Goal: Task Accomplishment & Management: Complete application form

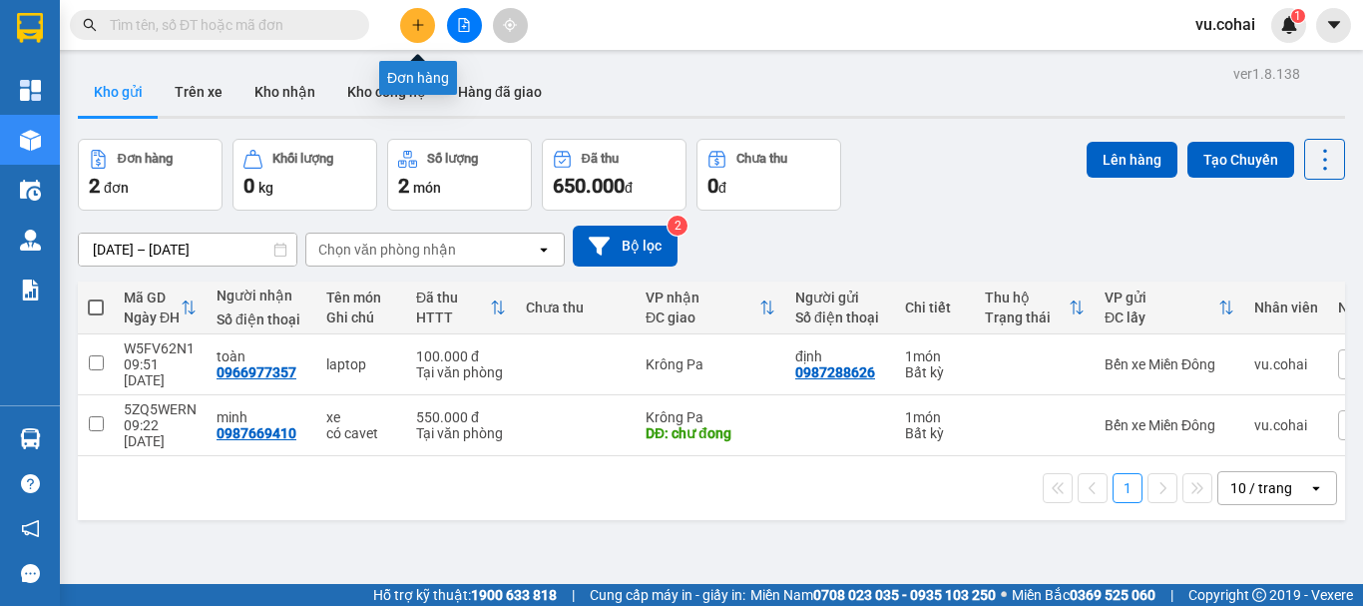
click at [414, 20] on icon "plus" at bounding box center [418, 25] width 14 height 14
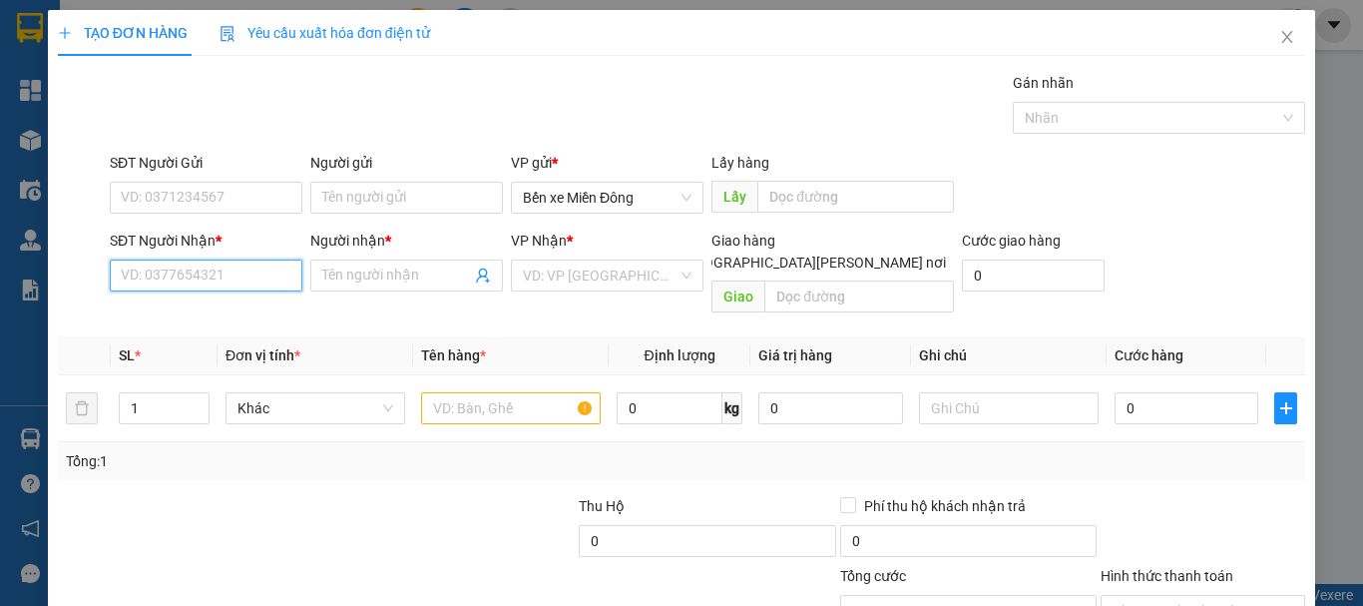
click at [198, 275] on input "SĐT Người Nhận *" at bounding box center [206, 275] width 193 height 32
drag, startPoint x: 222, startPoint y: 294, endPoint x: 236, endPoint y: 273, distance: 25.2
click at [226, 289] on div "SĐT Người Nhận * VD: 0377654321" at bounding box center [206, 265] width 193 height 70
drag, startPoint x: 242, startPoint y: 251, endPoint x: 225, endPoint y: 274, distance: 28.5
click at [241, 252] on div "SĐT Người Nhận *" at bounding box center [206, 245] width 193 height 30
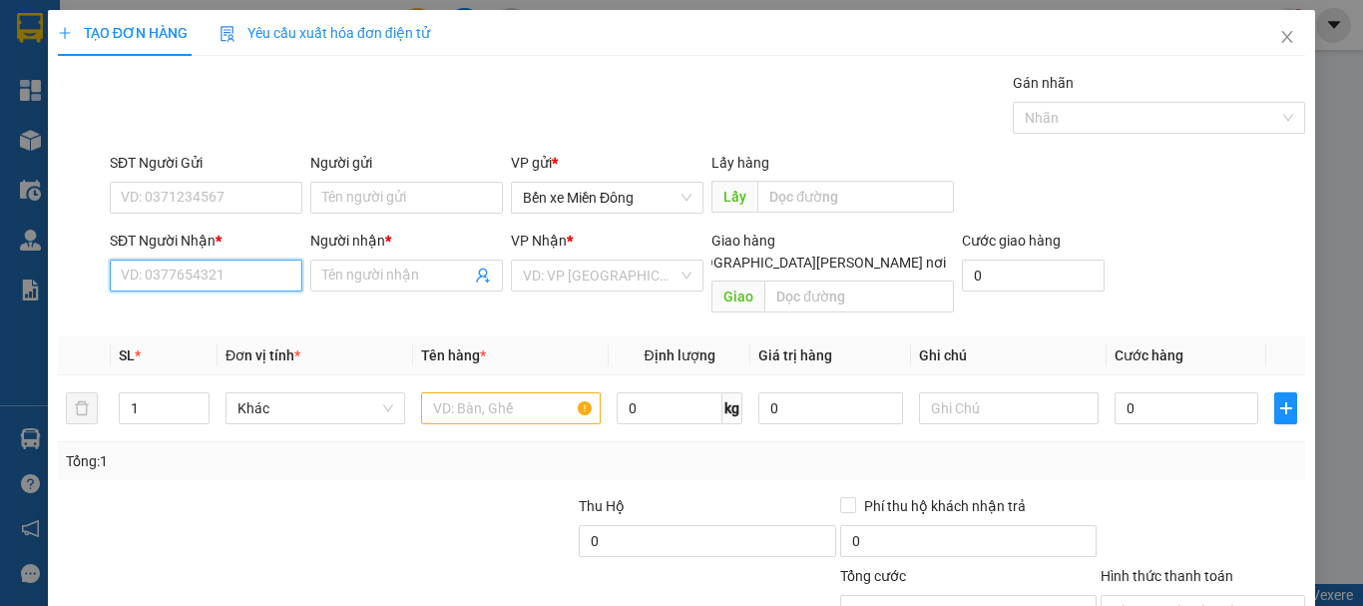
click at [228, 270] on input "SĐT Người Nhận *" at bounding box center [206, 275] width 193 height 32
drag, startPoint x: 209, startPoint y: 315, endPoint x: 570, endPoint y: 334, distance: 361.7
click at [208, 315] on div "0868704320 - a [PERSON_NAME]" at bounding box center [225, 315] width 208 height 22
type input "0868704320"
type input "a hoang"
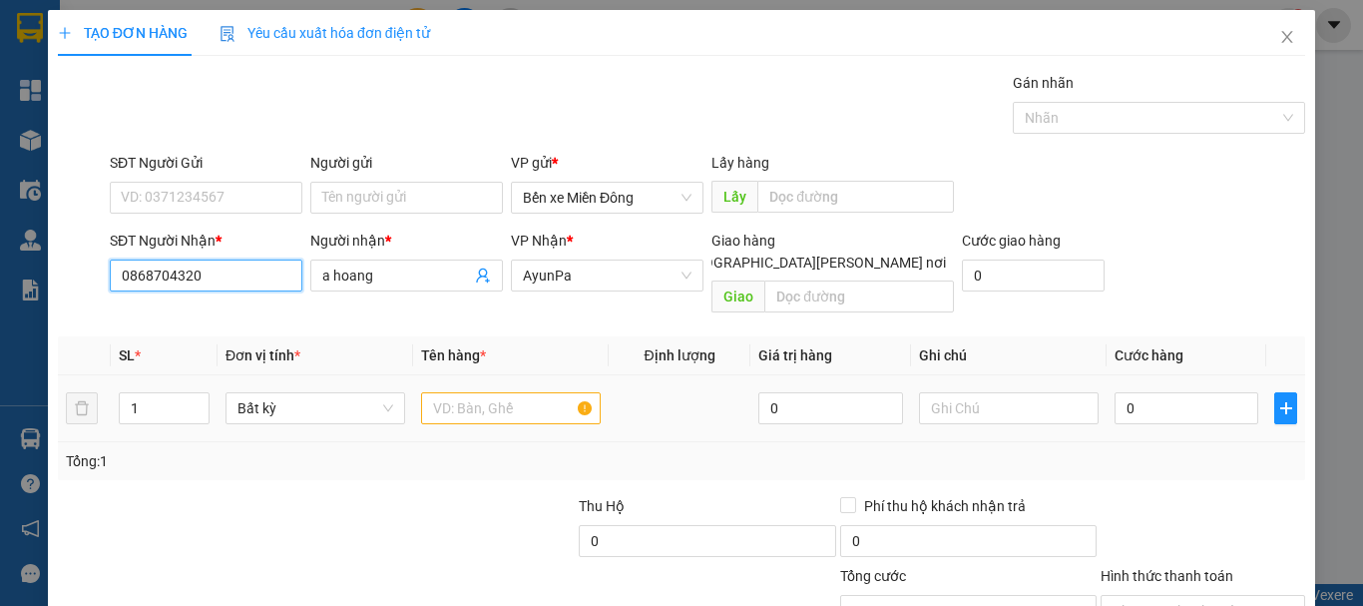
type input "0868704320"
click at [493, 392] on input "text" at bounding box center [511, 408] width 180 height 32
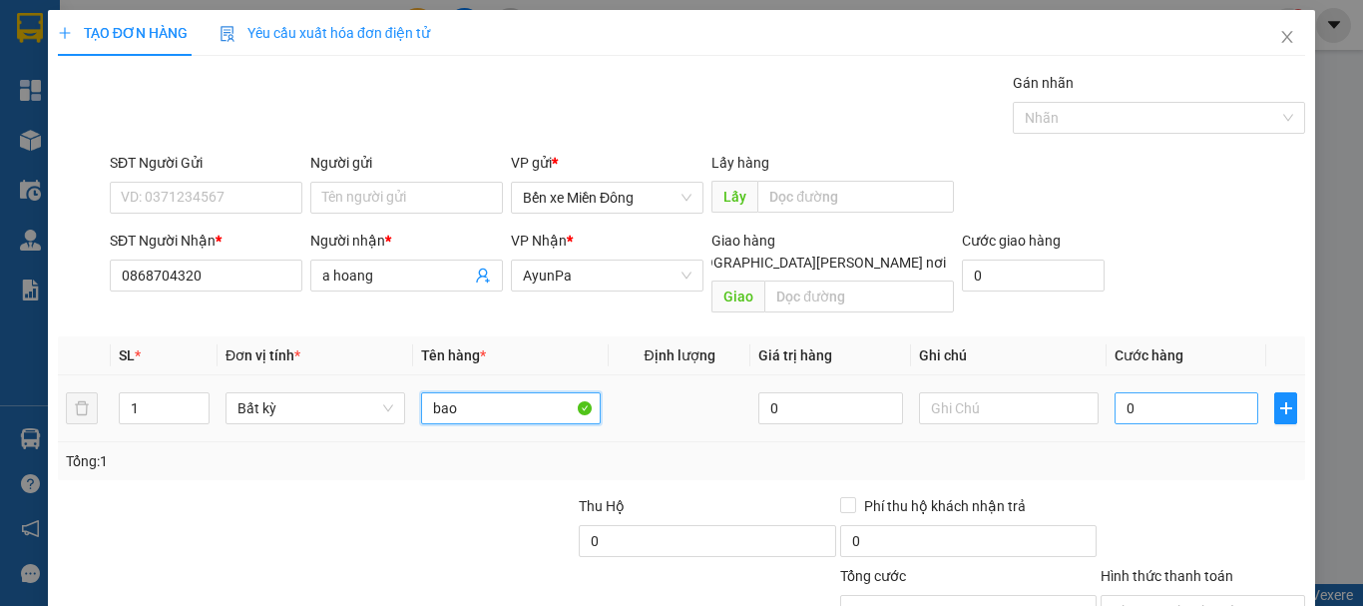
type input "bao"
click at [1134, 393] on input "0" at bounding box center [1187, 408] width 144 height 32
type input "001"
type input "1"
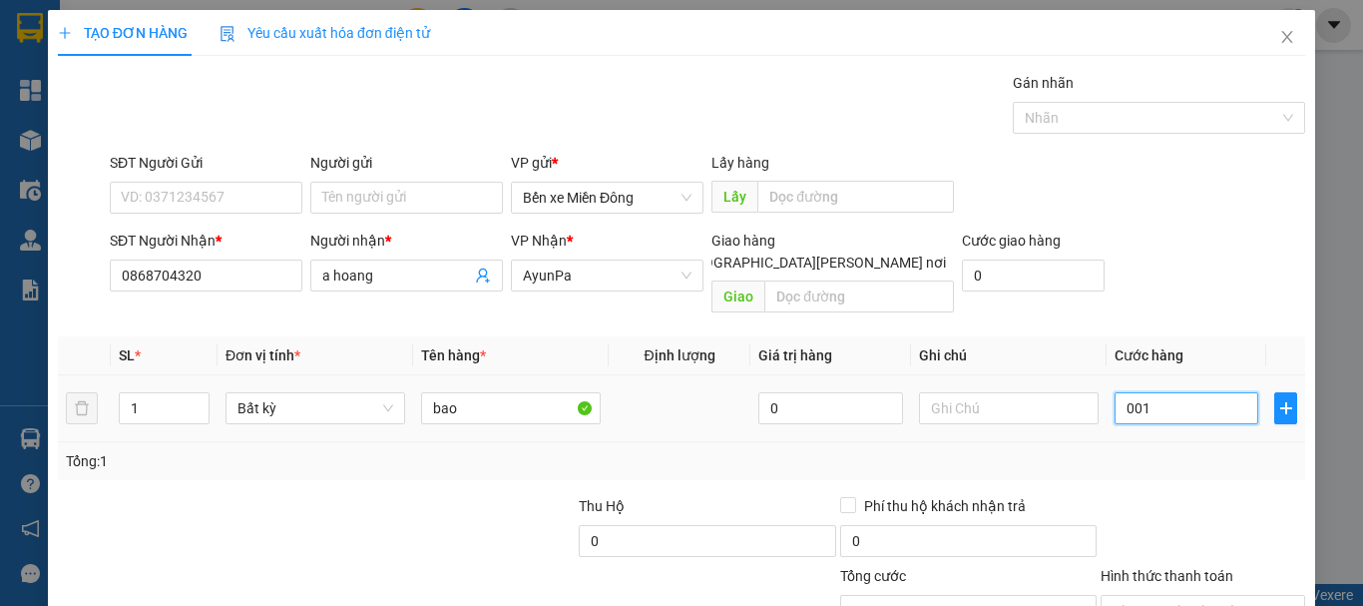
type input "0.015"
type input "15"
type input "00.150"
type input "150"
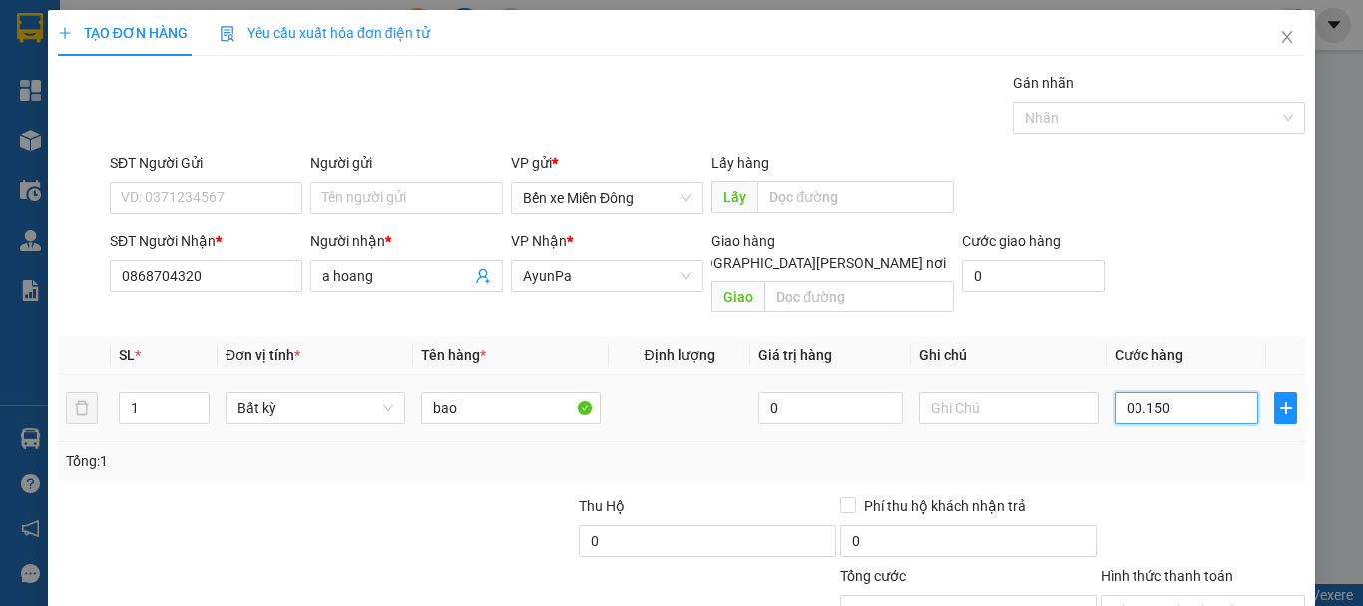
type input "150"
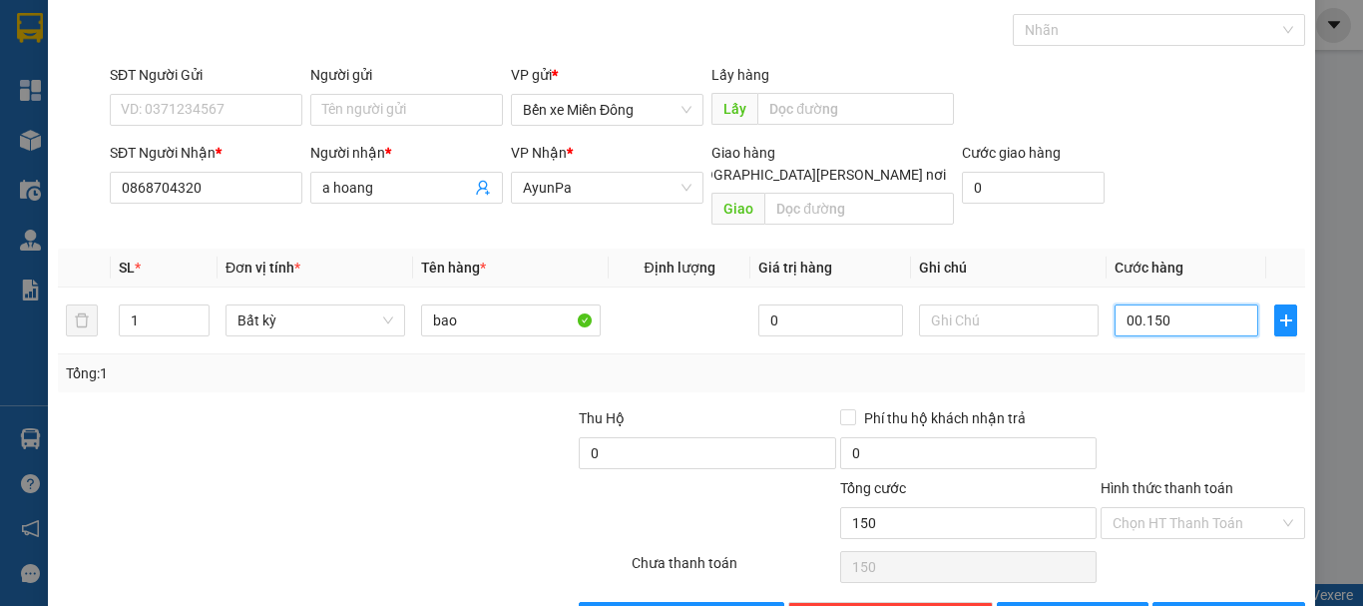
scroll to position [133, 0]
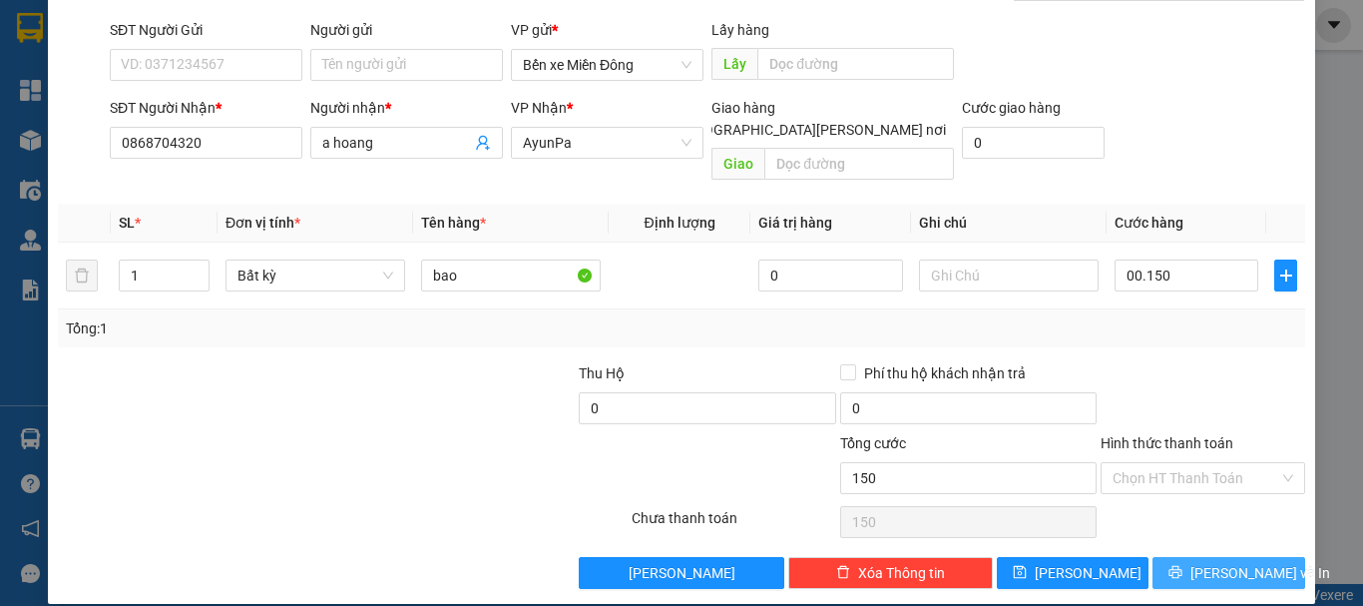
click at [1225, 562] on span "[PERSON_NAME] và In" at bounding box center [1261, 573] width 140 height 22
type input "150.000"
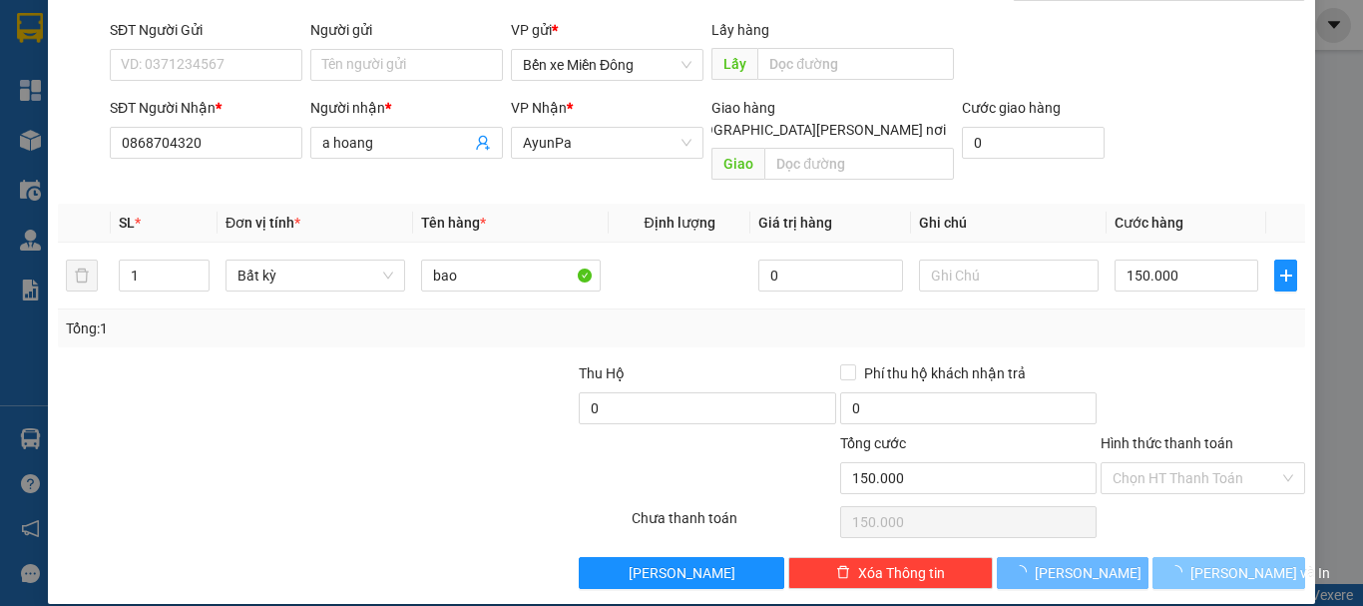
scroll to position [0, 0]
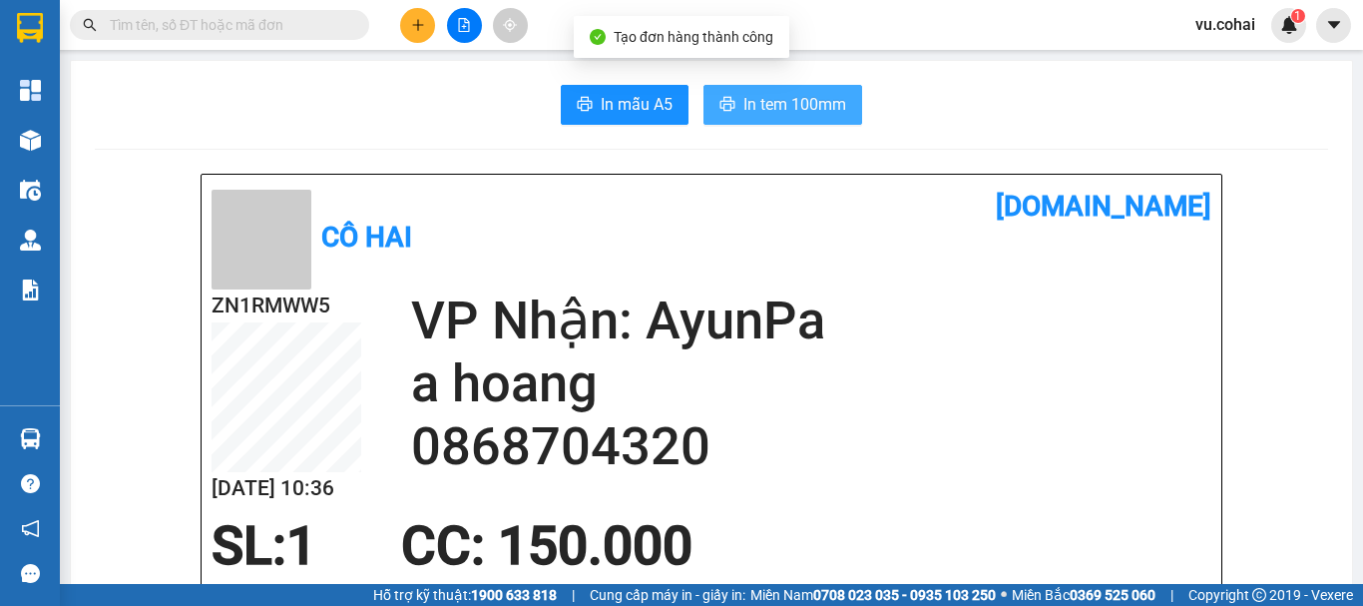
click at [826, 110] on span "In tem 100mm" at bounding box center [794, 104] width 103 height 25
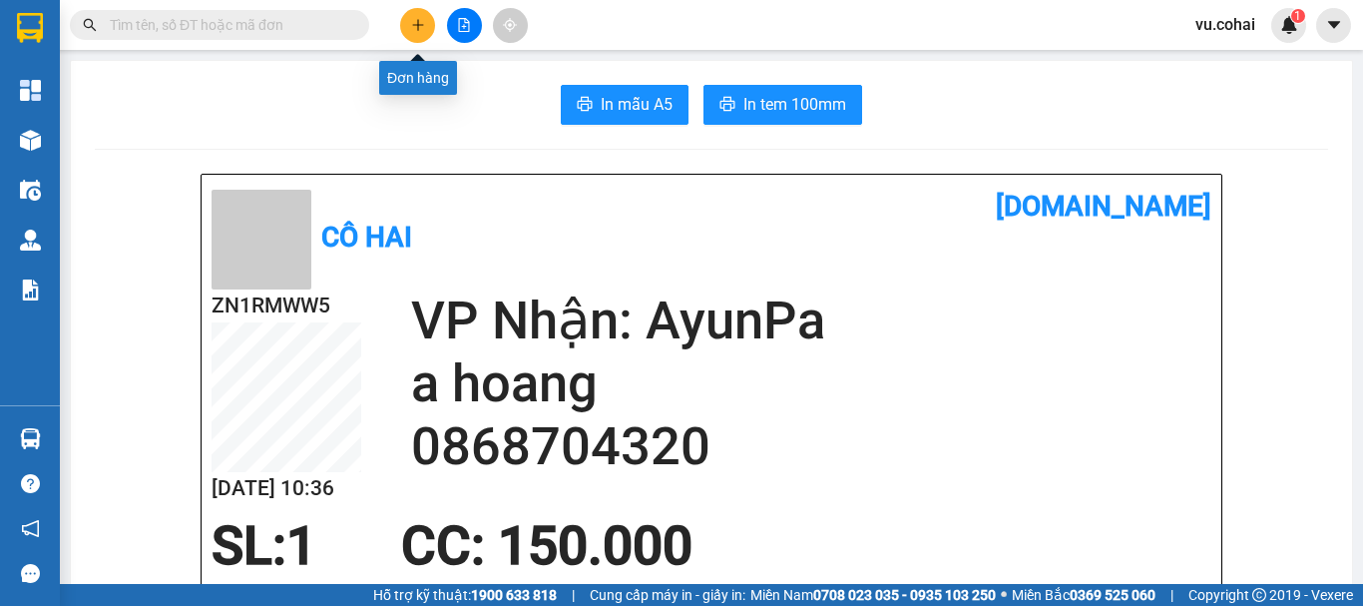
click at [412, 26] on icon "plus" at bounding box center [418, 25] width 14 height 14
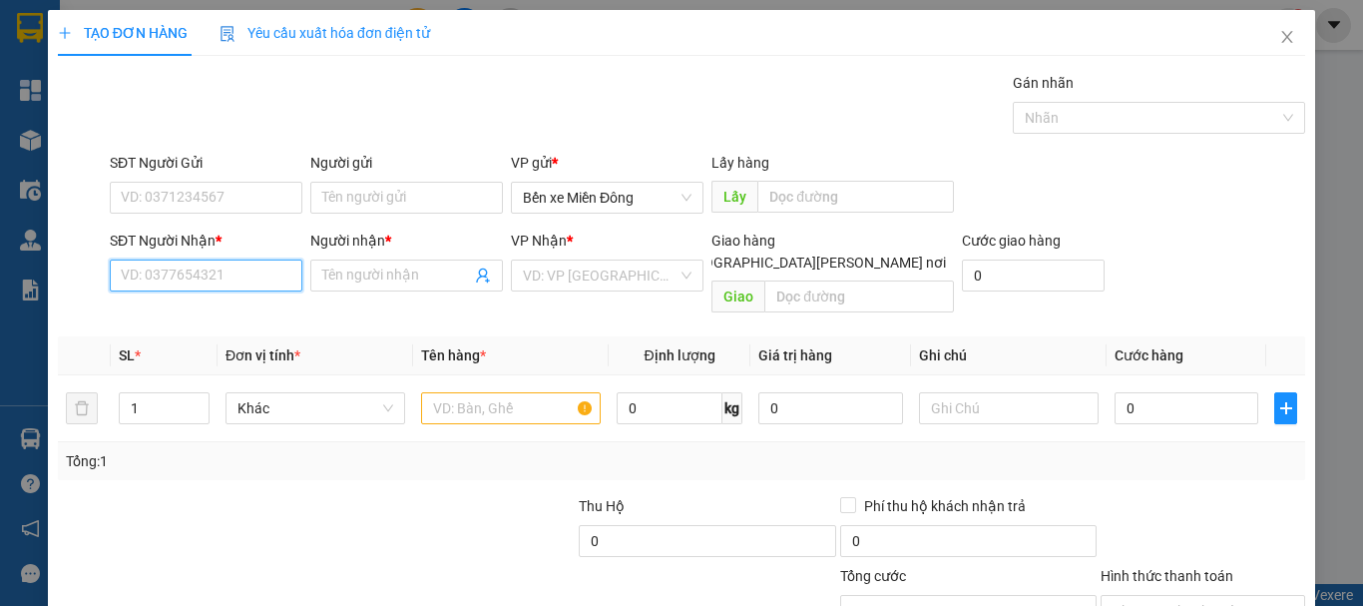
click at [166, 284] on input "SĐT Người Nhận *" at bounding box center [206, 275] width 193 height 32
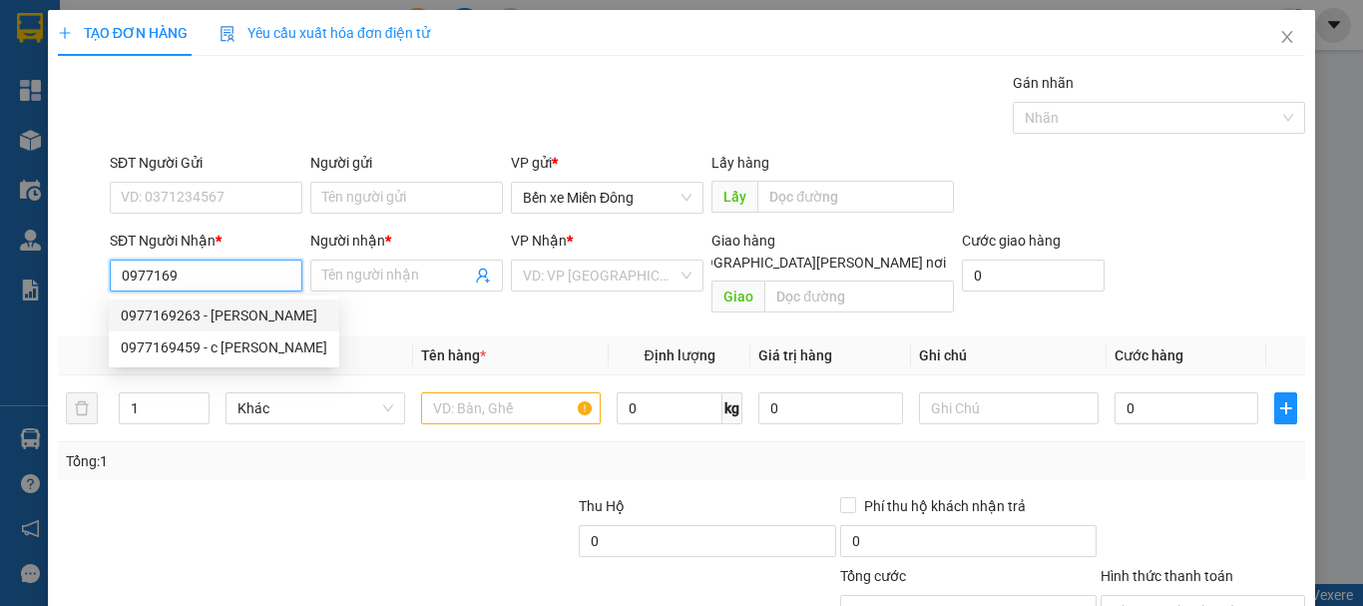
click at [229, 317] on div "0977169263 - [PERSON_NAME]" at bounding box center [224, 315] width 207 height 22
type input "0977169263"
type input "[PERSON_NAME]"
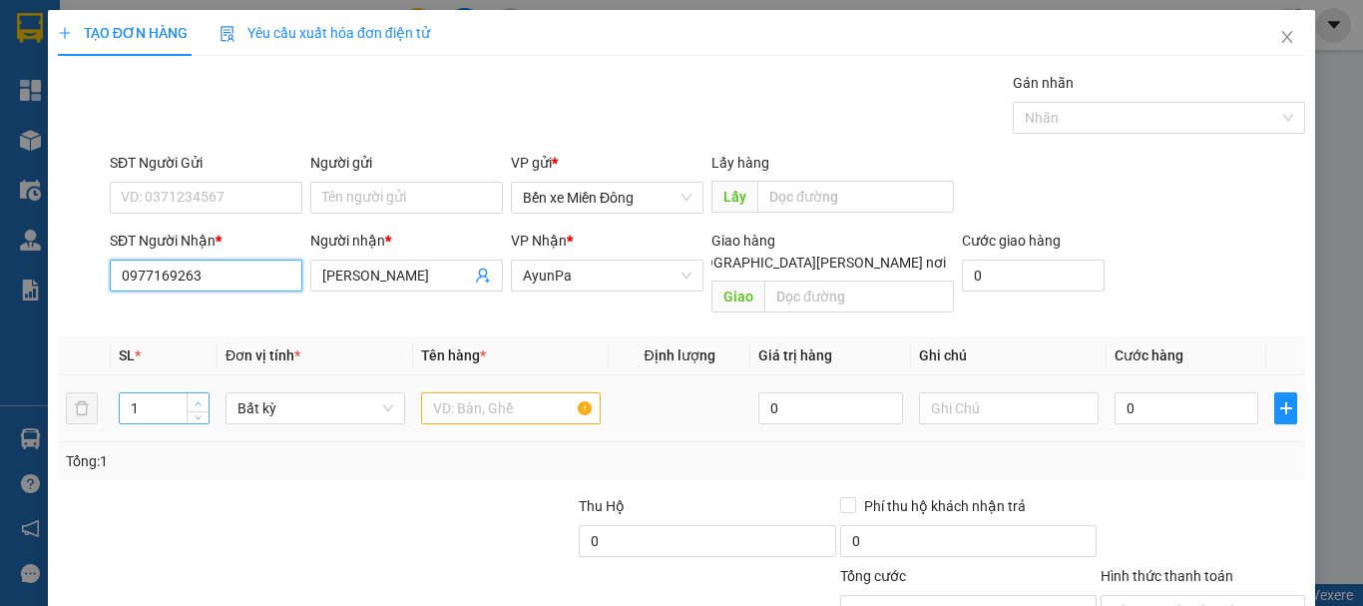
type input "0977169263"
click at [193, 397] on span "up" at bounding box center [199, 403] width 12 height 12
click at [196, 393] on span "Increase Value" at bounding box center [198, 402] width 22 height 18
click at [197, 397] on span "up" at bounding box center [199, 403] width 12 height 12
click at [198, 397] on span "up" at bounding box center [199, 403] width 12 height 12
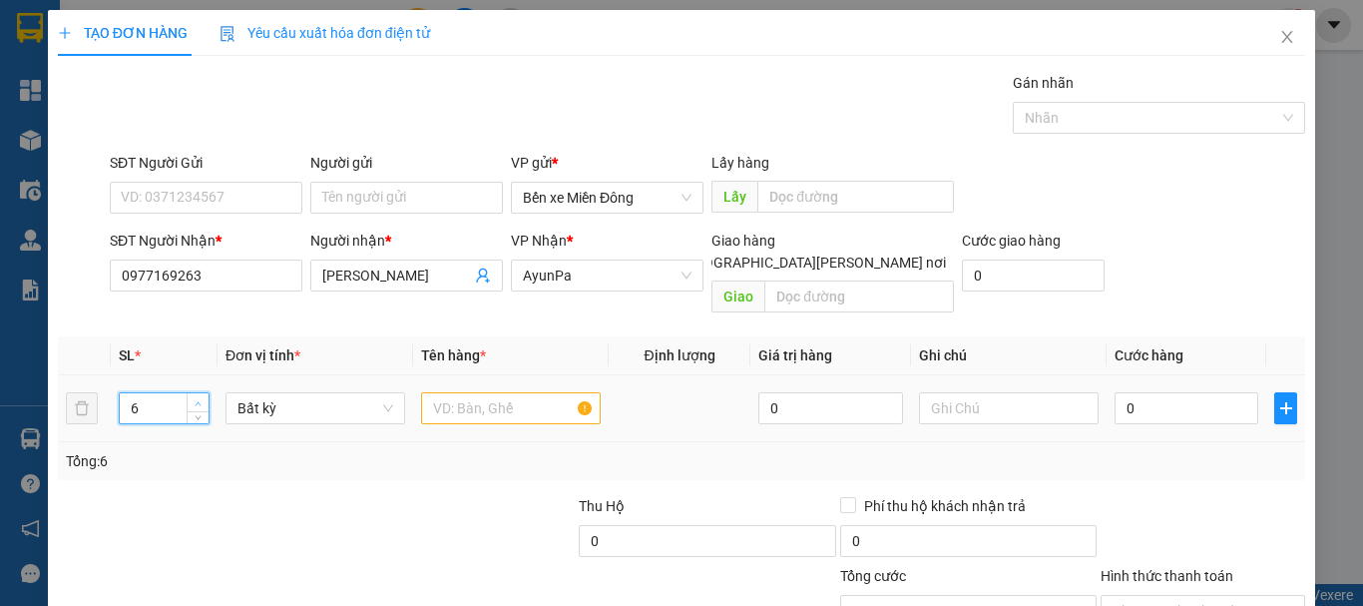
click at [198, 397] on span "up" at bounding box center [199, 403] width 12 height 12
click at [196, 400] on icon "up" at bounding box center [198, 403] width 7 height 7
type input "9"
click at [196, 400] on icon "up" at bounding box center [198, 403] width 7 height 7
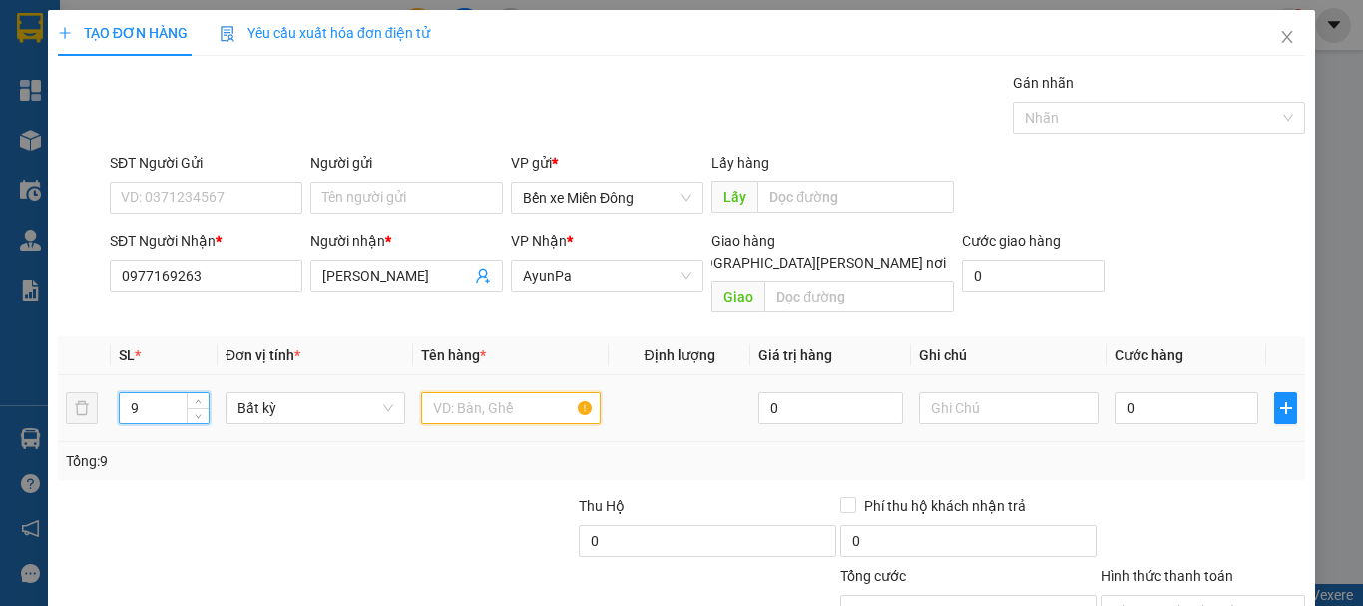
click at [479, 392] on input "text" at bounding box center [511, 408] width 180 height 32
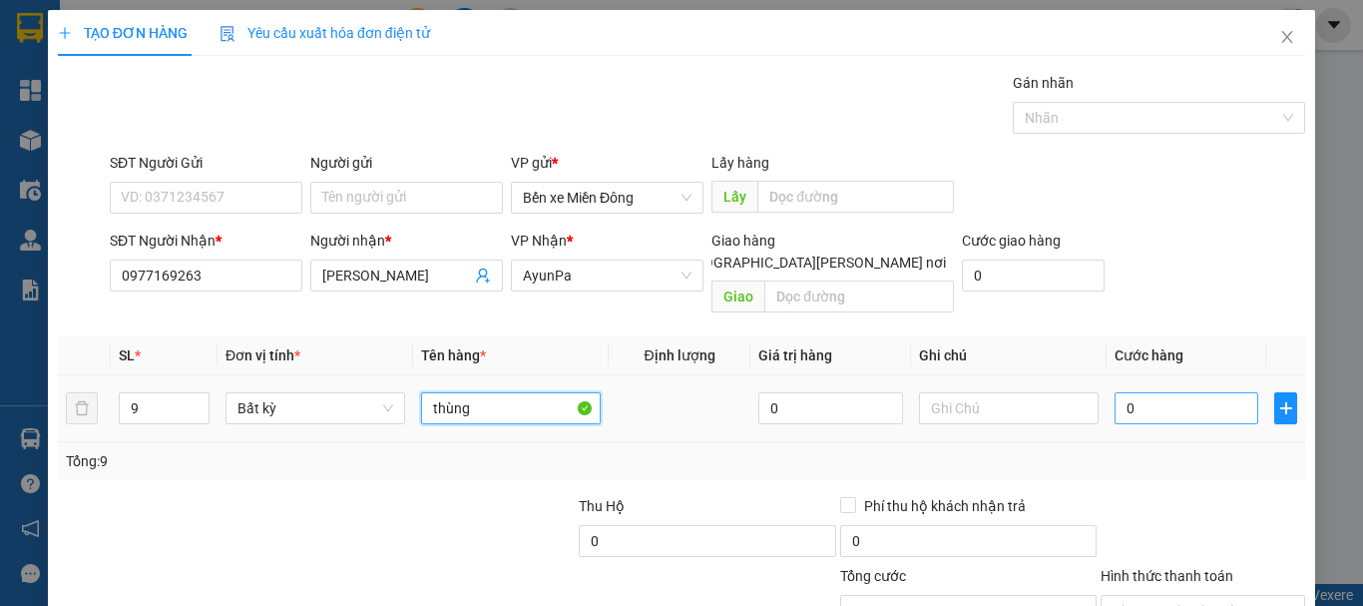
type input "thùng"
click at [1168, 392] on input "0" at bounding box center [1187, 408] width 144 height 32
click at [1115, 392] on input "0" at bounding box center [1187, 408] width 144 height 32
type input "70"
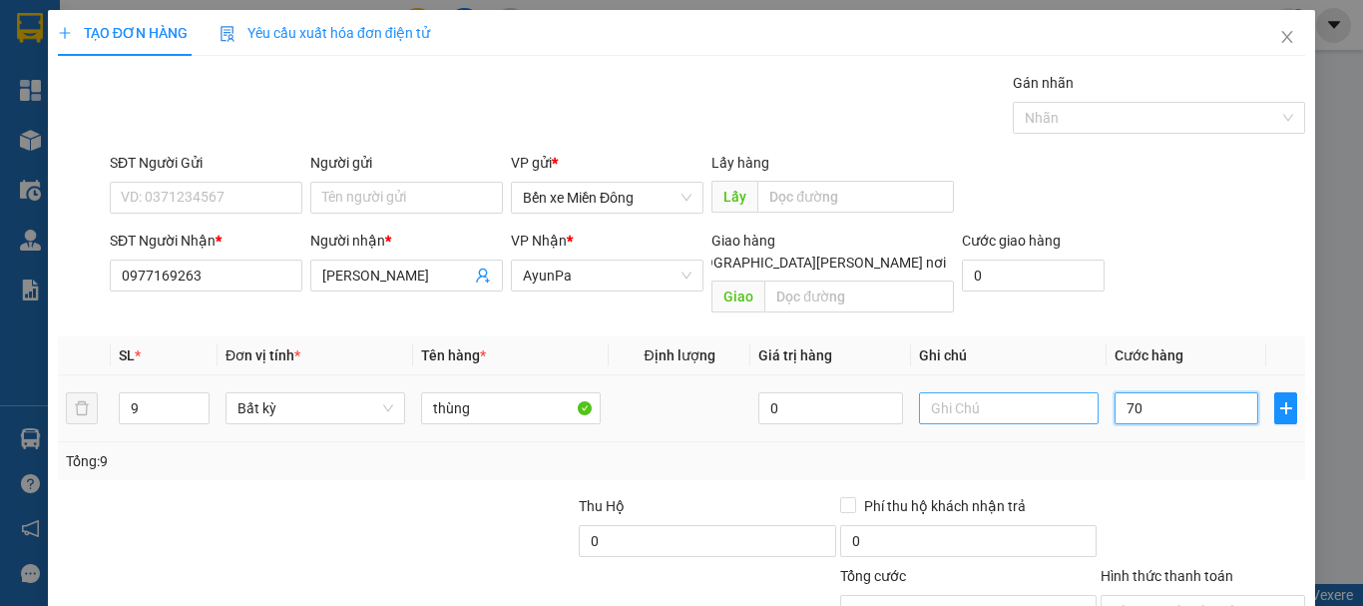
type input "70"
type input "720"
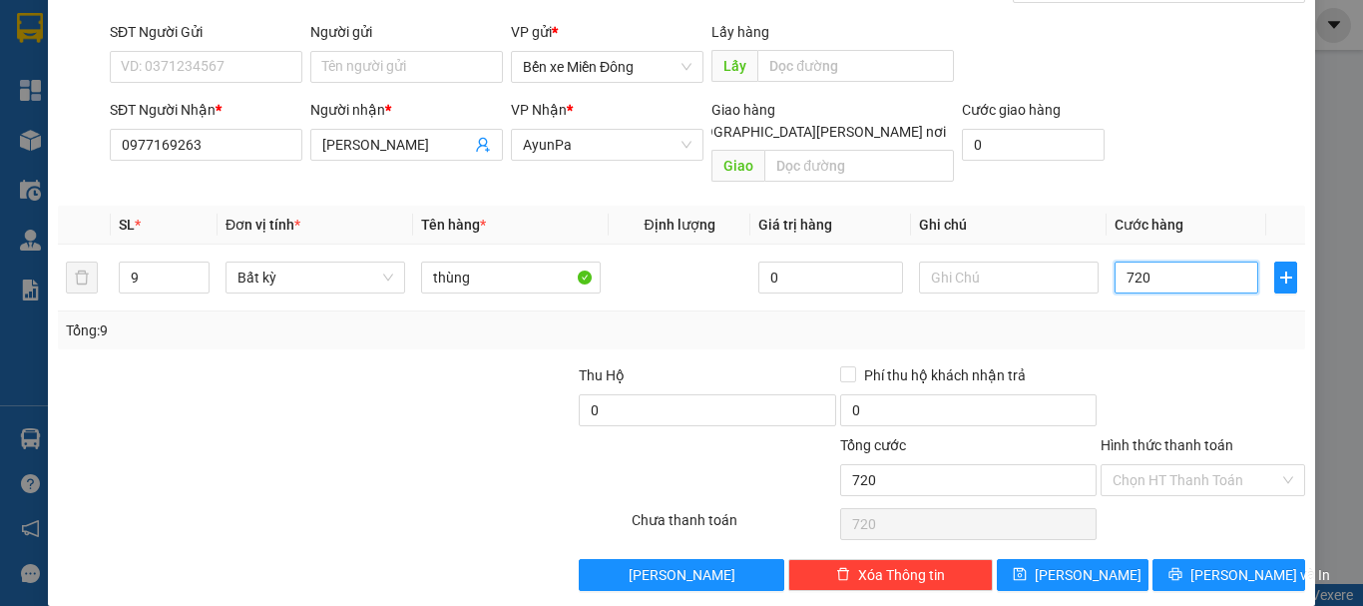
scroll to position [133, 0]
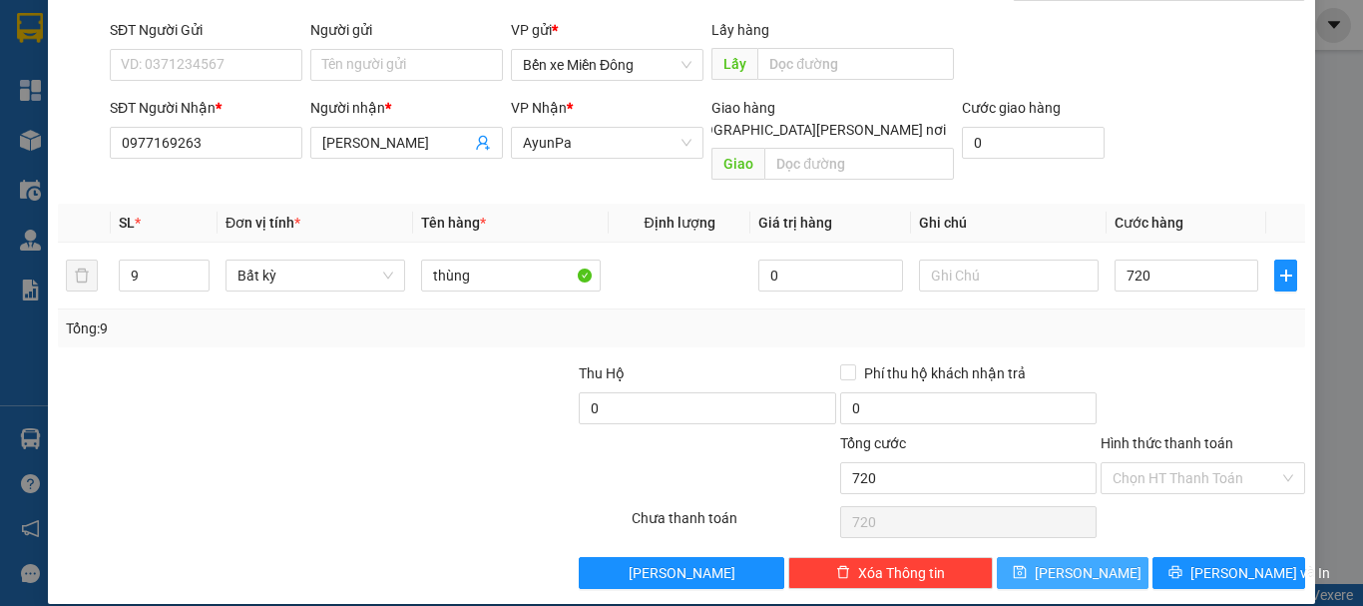
type input "720.000"
click at [1077, 562] on span "[PERSON_NAME]" at bounding box center [1088, 573] width 107 height 22
type input "1"
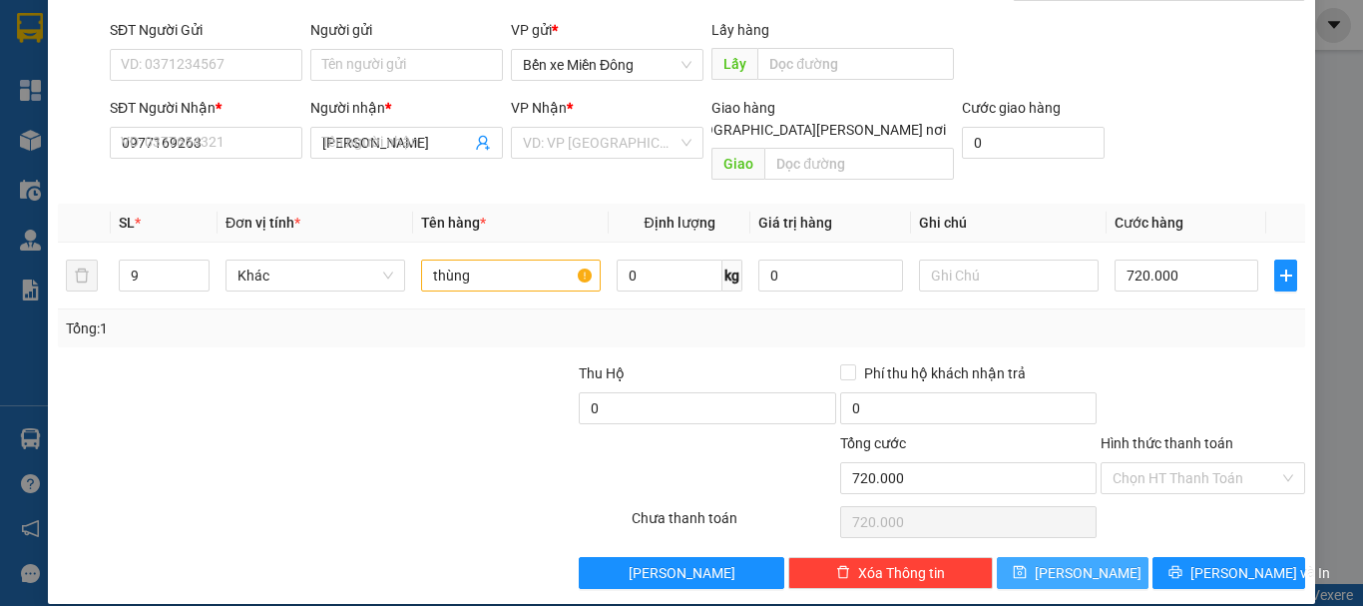
type input "0"
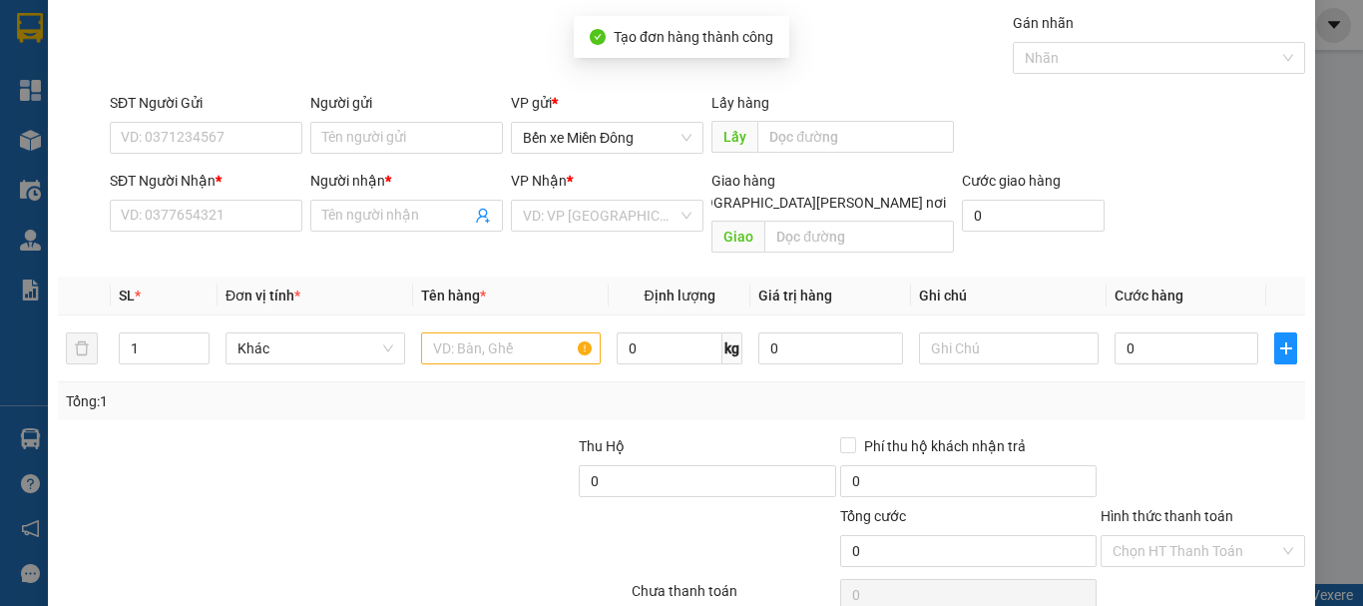
scroll to position [0, 0]
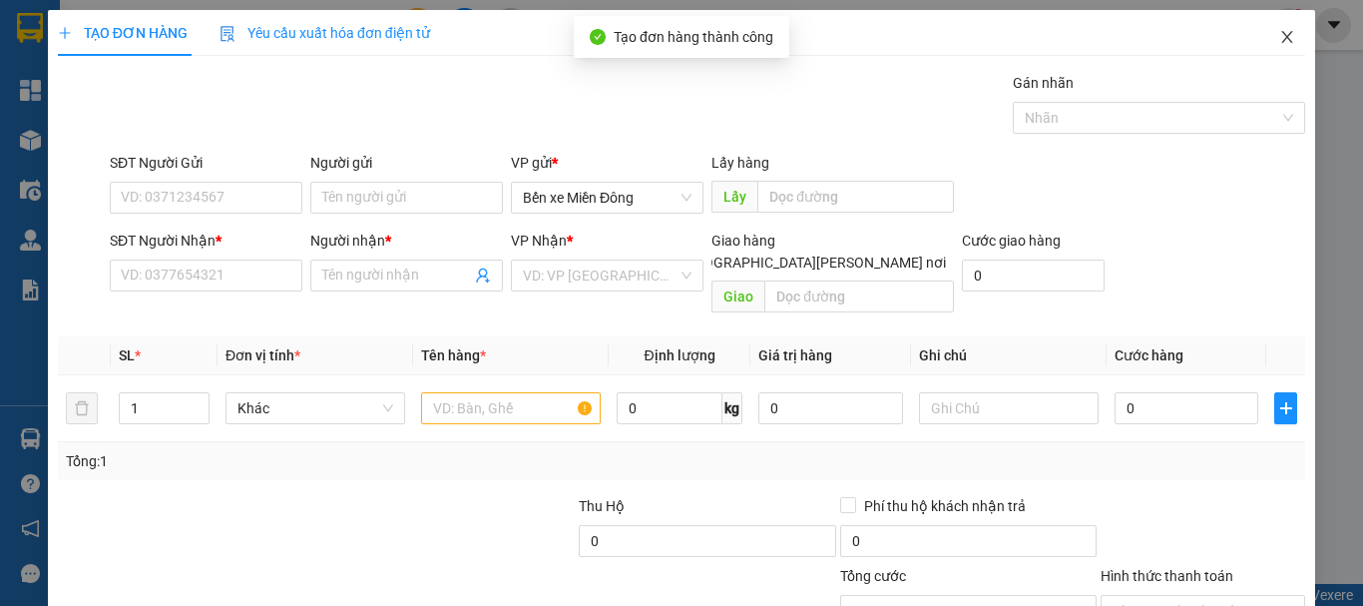
click at [1279, 36] on icon "close" at bounding box center [1287, 37] width 16 height 16
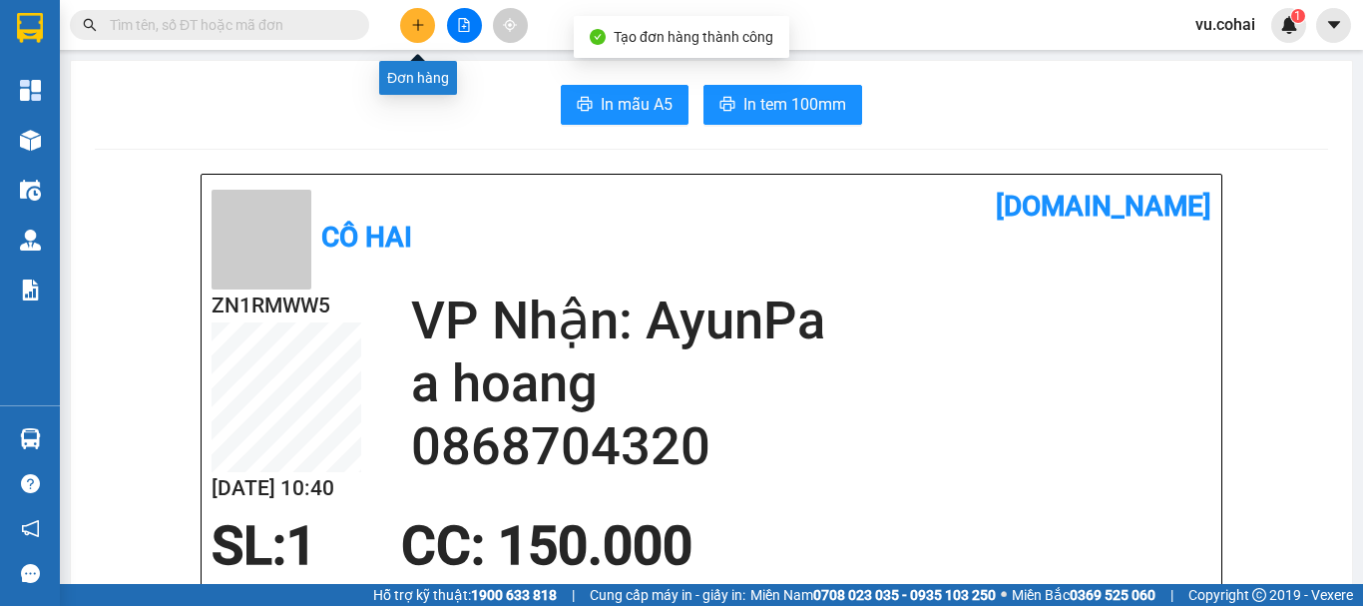
click at [420, 26] on icon "plus" at bounding box center [418, 25] width 14 height 14
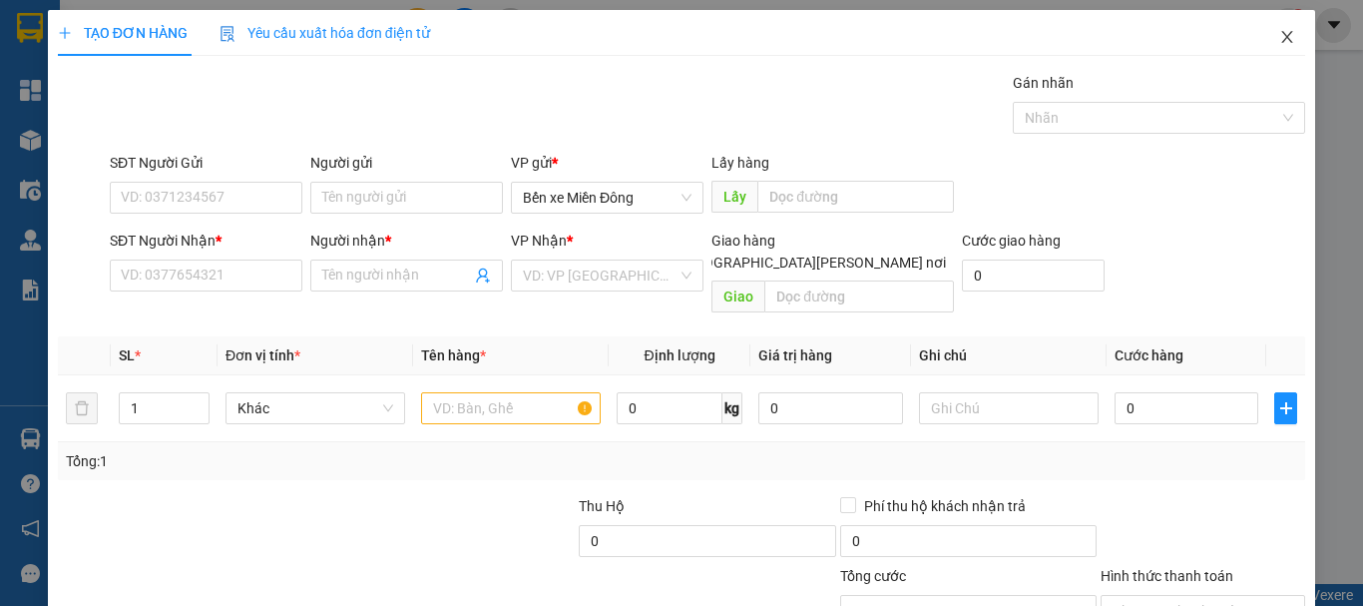
drag, startPoint x: 1268, startPoint y: 37, endPoint x: 1090, endPoint y: 22, distance: 179.3
click at [1279, 37] on icon "close" at bounding box center [1287, 37] width 16 height 16
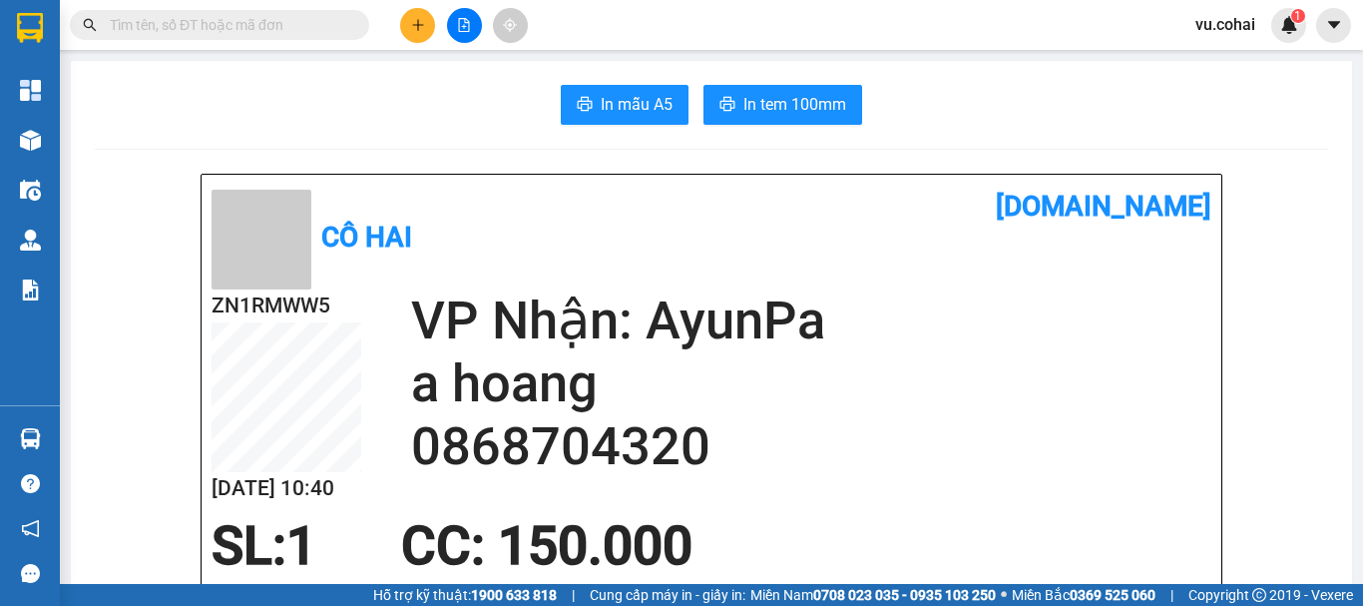
click at [227, 35] on input "text" at bounding box center [228, 25] width 236 height 22
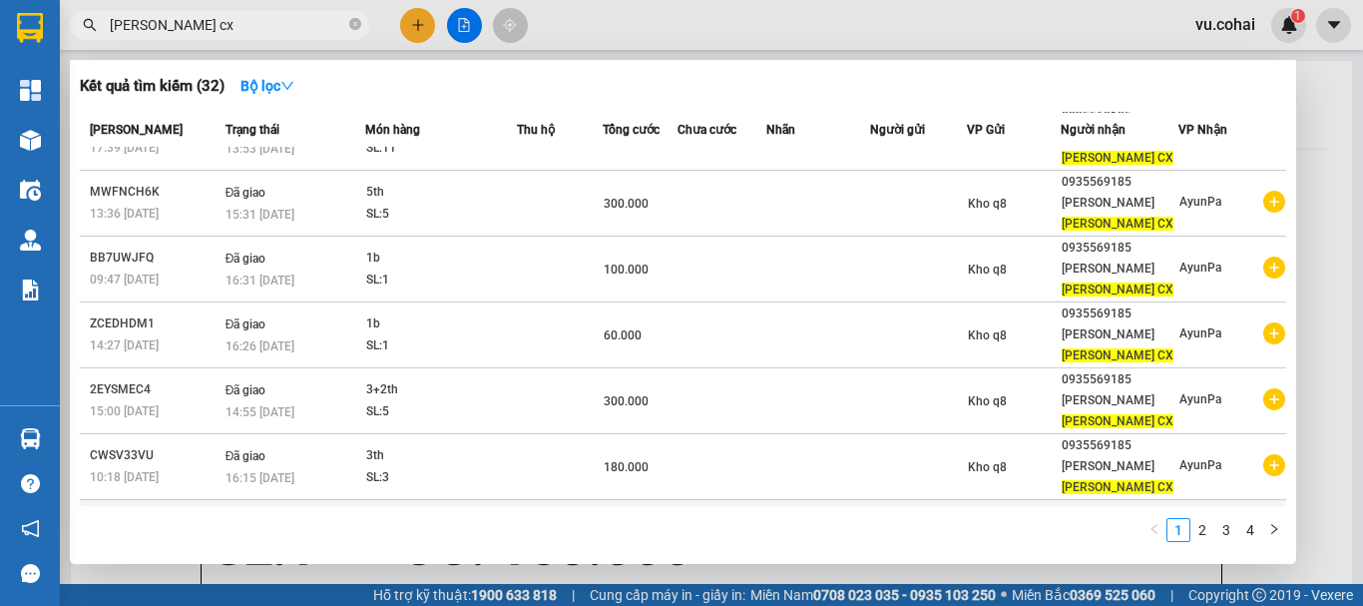
scroll to position [111, 0]
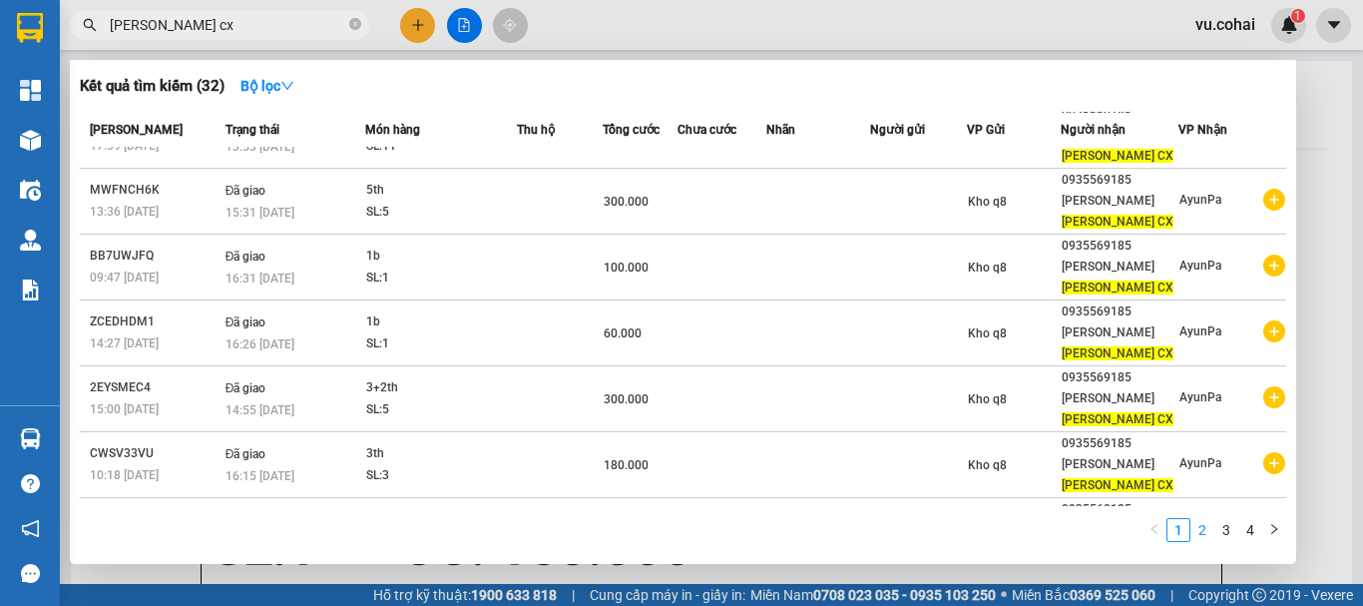
type input "[PERSON_NAME] cx"
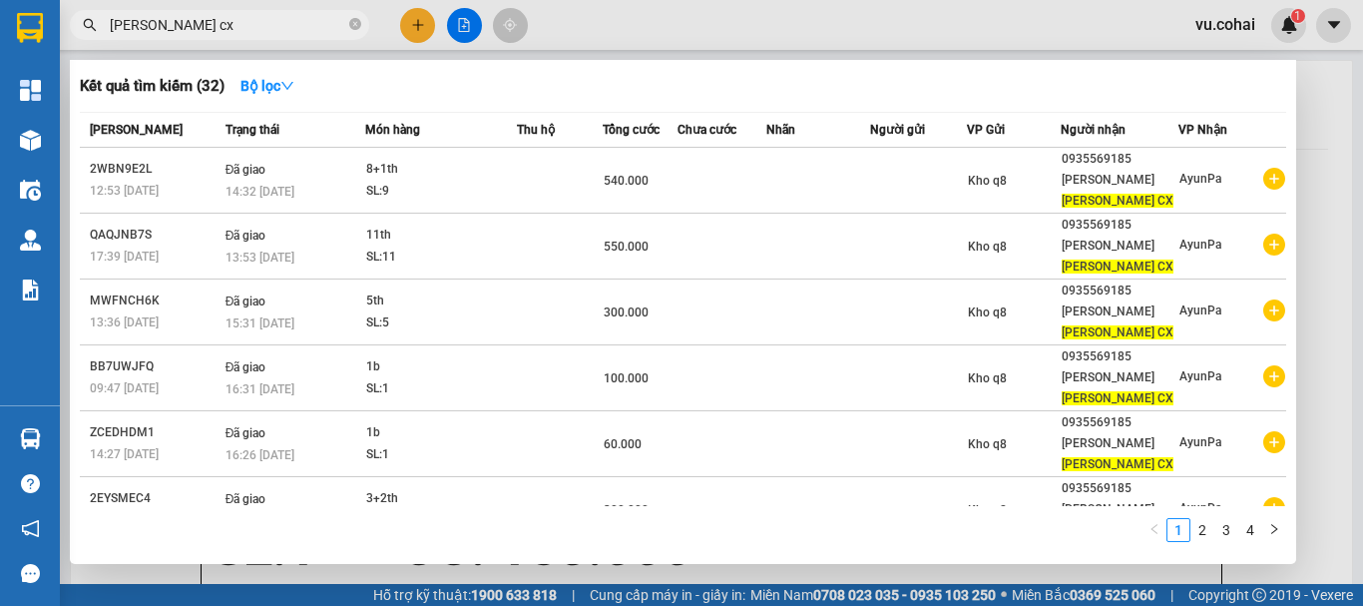
click at [1208, 530] on link "2" at bounding box center [1203, 530] width 22 height 22
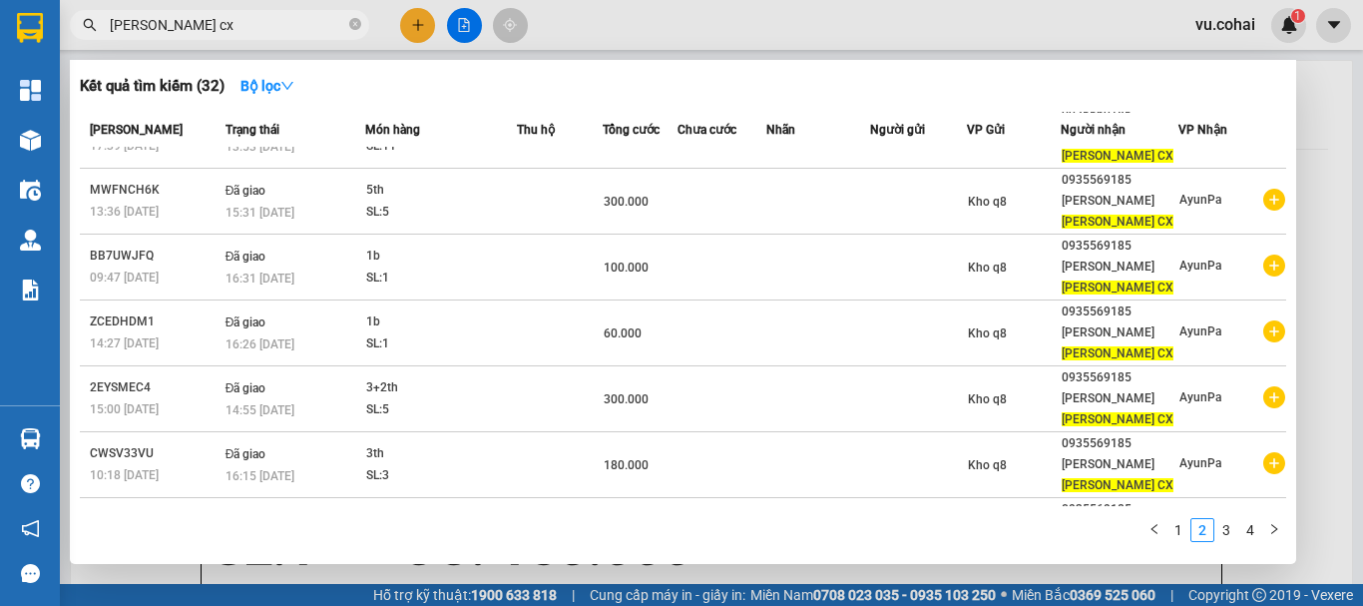
click at [425, 19] on div at bounding box center [681, 303] width 1363 height 606
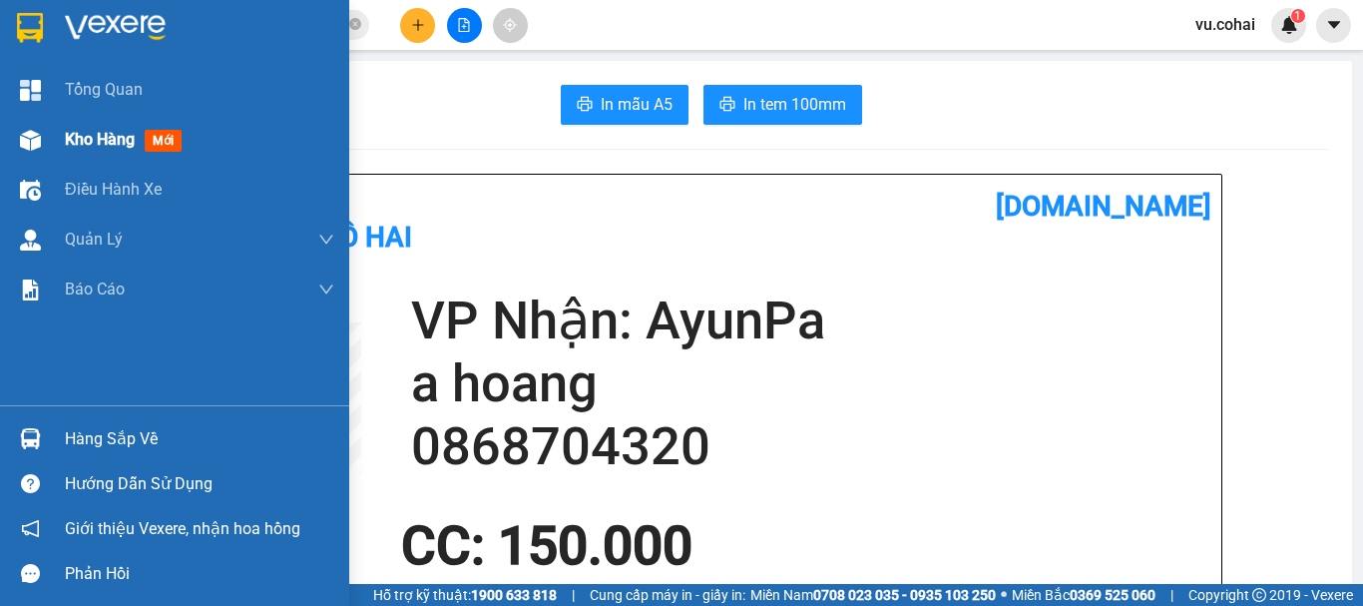
click at [102, 139] on span "Kho hàng" at bounding box center [100, 139] width 70 height 19
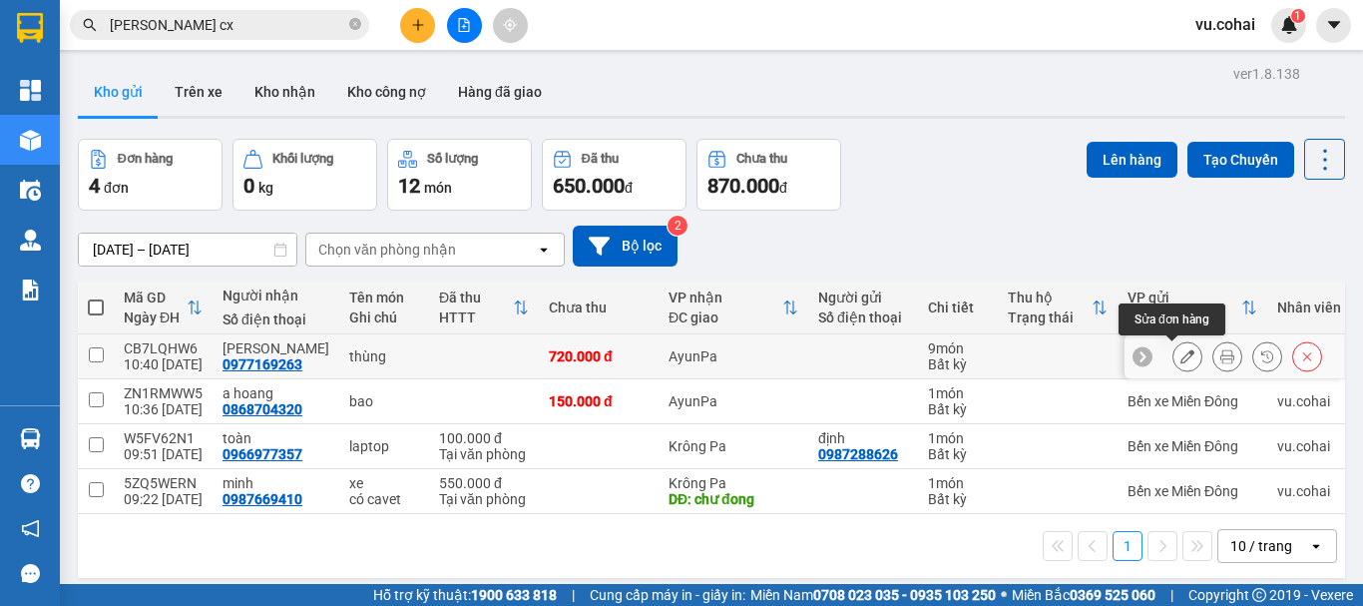
click at [1181, 354] on icon at bounding box center [1188, 356] width 14 height 14
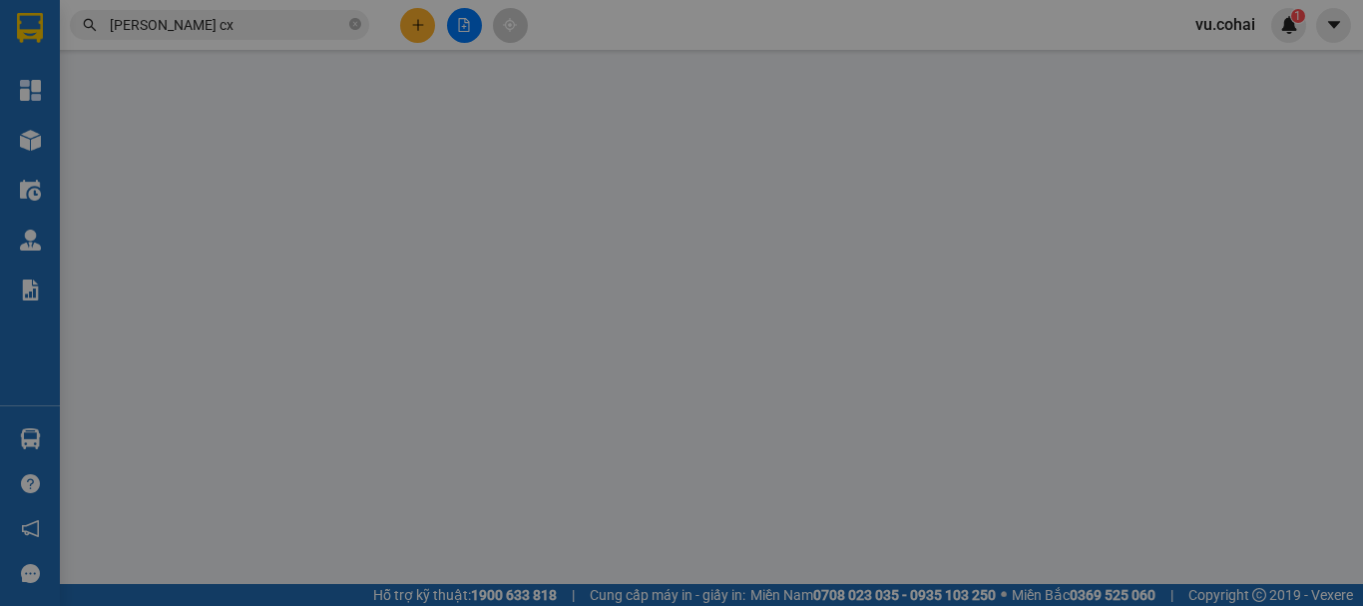
type input "0977169263"
type input "[PERSON_NAME]"
type input "720.000"
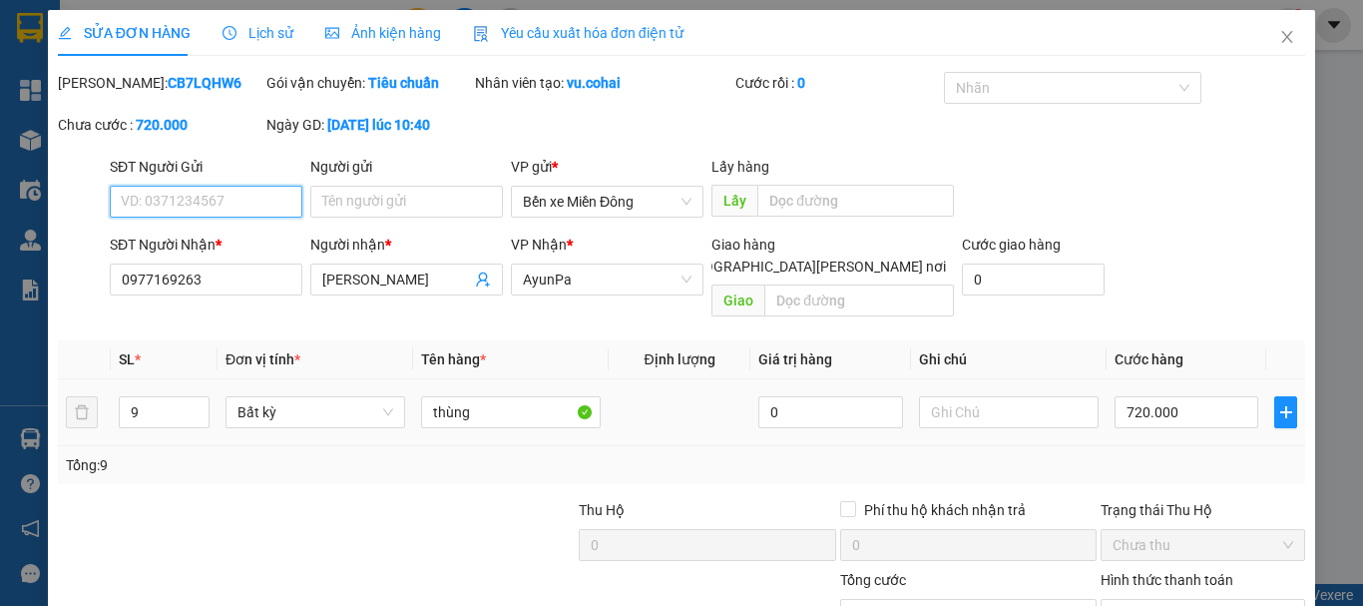
scroll to position [137, 0]
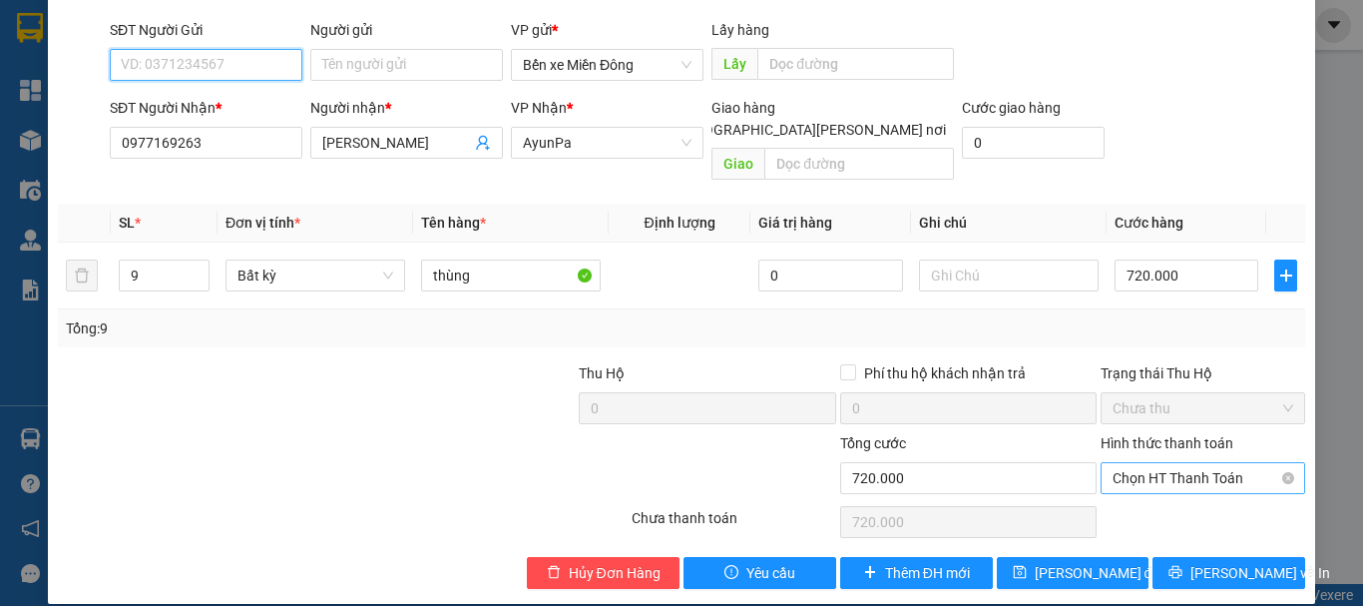
click at [1163, 463] on span "Chọn HT Thanh Toán" at bounding box center [1203, 478] width 181 height 30
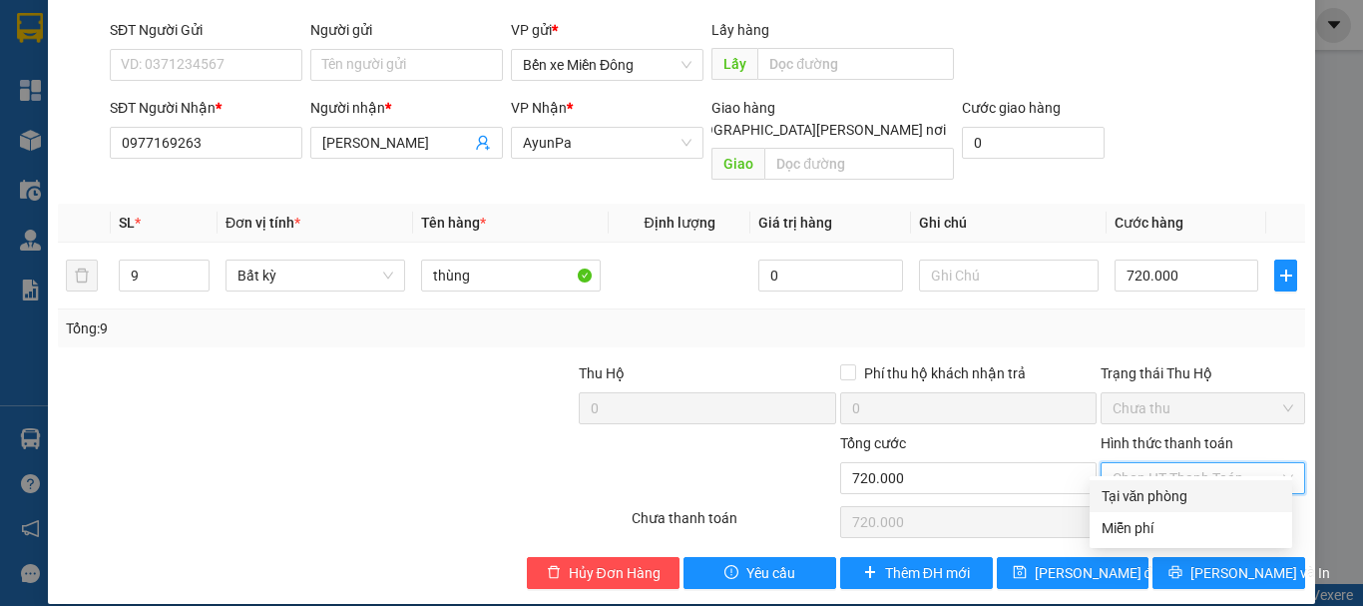
click at [1152, 498] on div "Tại văn phòng" at bounding box center [1191, 496] width 179 height 22
type input "0"
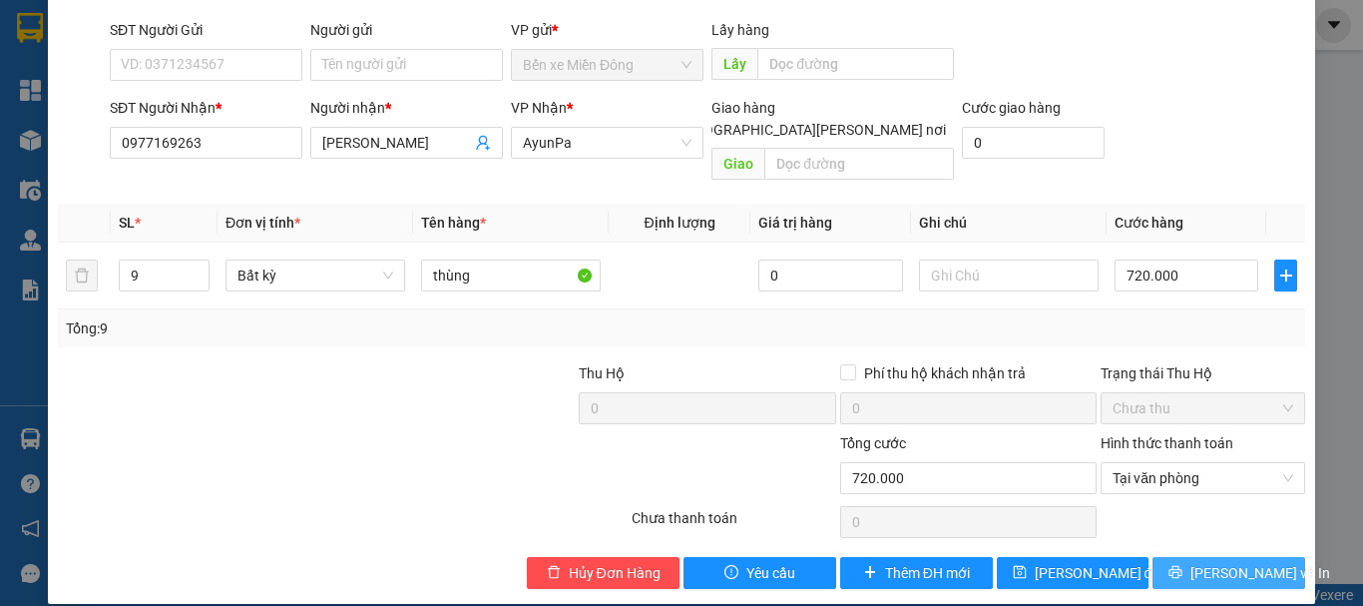
click at [1197, 557] on button "[PERSON_NAME] và In" at bounding box center [1229, 573] width 153 height 32
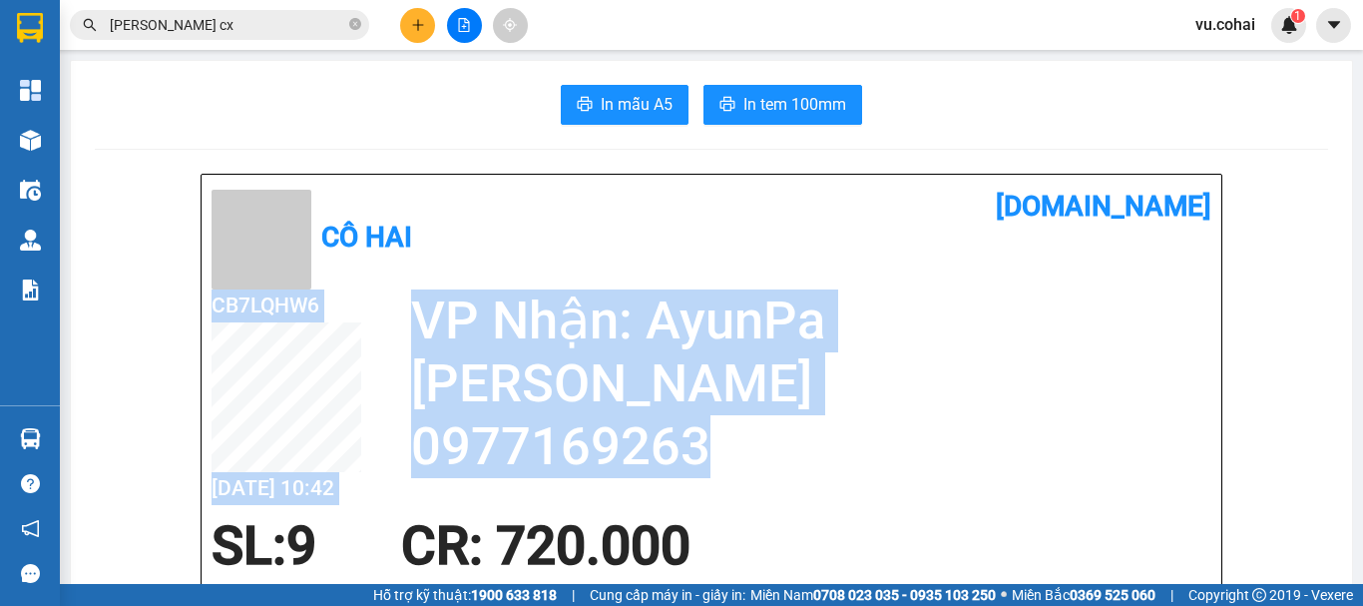
drag, startPoint x: 714, startPoint y: 453, endPoint x: 408, endPoint y: 422, distance: 306.9
click at [394, 422] on div "CB7LQHW6 [DATE] 10:42 [PERSON_NAME]: AyunPa [PERSON_NAME] 0977169263" at bounding box center [712, 402] width 1000 height 227
click at [822, 467] on h2 "0977169263" at bounding box center [811, 446] width 800 height 63
click at [819, 405] on h2 "[PERSON_NAME]" at bounding box center [811, 383] width 800 height 63
drag, startPoint x: 820, startPoint y: 402, endPoint x: 804, endPoint y: 423, distance: 26.3
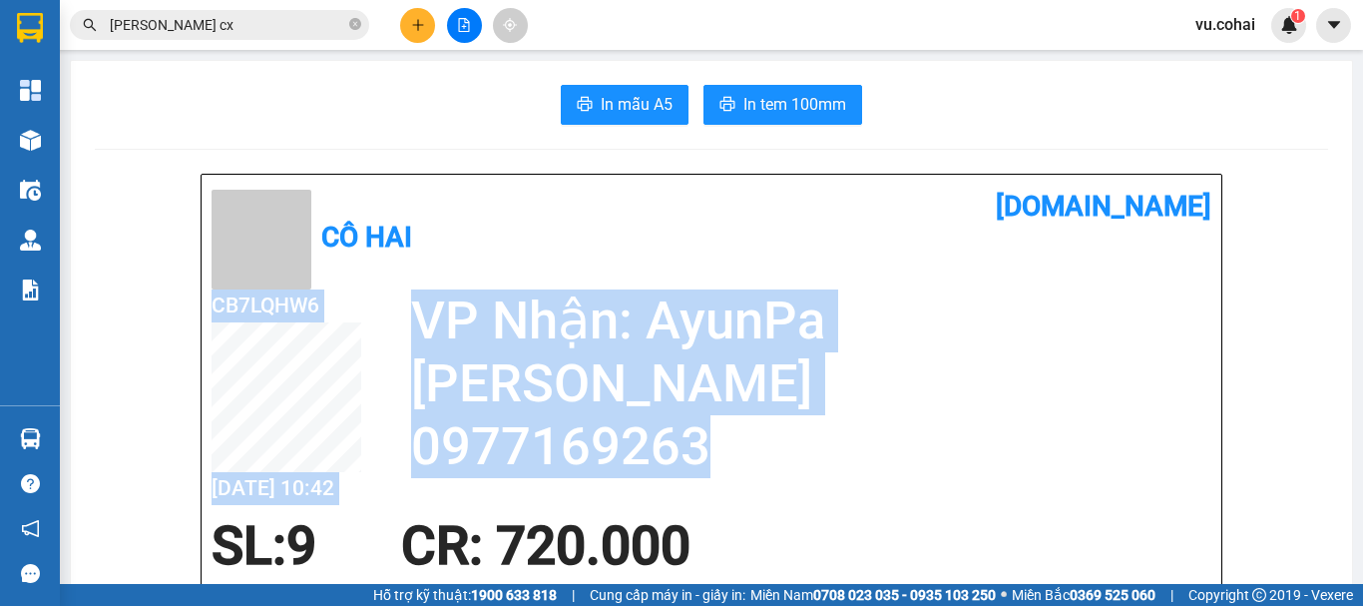
click at [808, 423] on h2 "0977169263" at bounding box center [811, 446] width 800 height 63
click at [719, 460] on h2 "0977169263" at bounding box center [811, 446] width 800 height 63
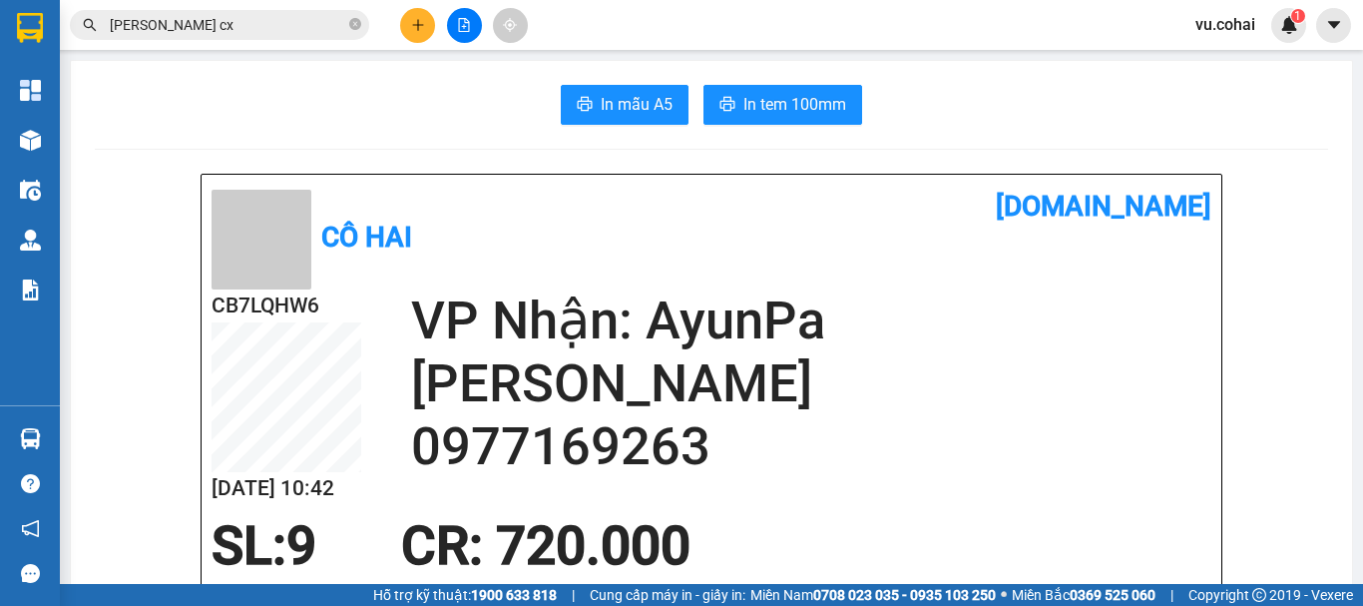
drag, startPoint x: 232, startPoint y: 94, endPoint x: 128, endPoint y: 60, distance: 109.2
click at [216, 100] on div "In mẫu A5 In tem 100mm" at bounding box center [711, 105] width 1233 height 40
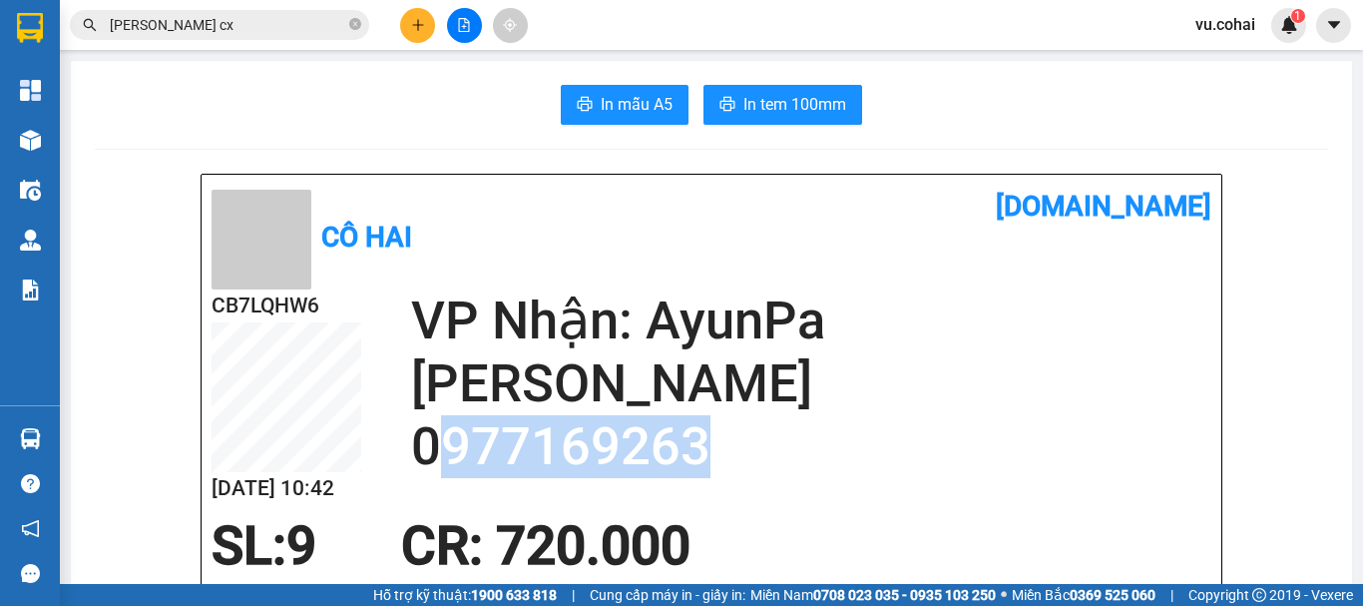
drag, startPoint x: 704, startPoint y: 447, endPoint x: 430, endPoint y: 440, distance: 273.5
click at [429, 440] on h2 "0977169263" at bounding box center [811, 446] width 800 height 63
click at [513, 446] on h2 "0977169263" at bounding box center [811, 446] width 800 height 63
click at [829, 448] on h2 "0977169263" at bounding box center [811, 446] width 800 height 63
drag, startPoint x: 697, startPoint y: 455, endPoint x: 421, endPoint y: 434, distance: 276.2
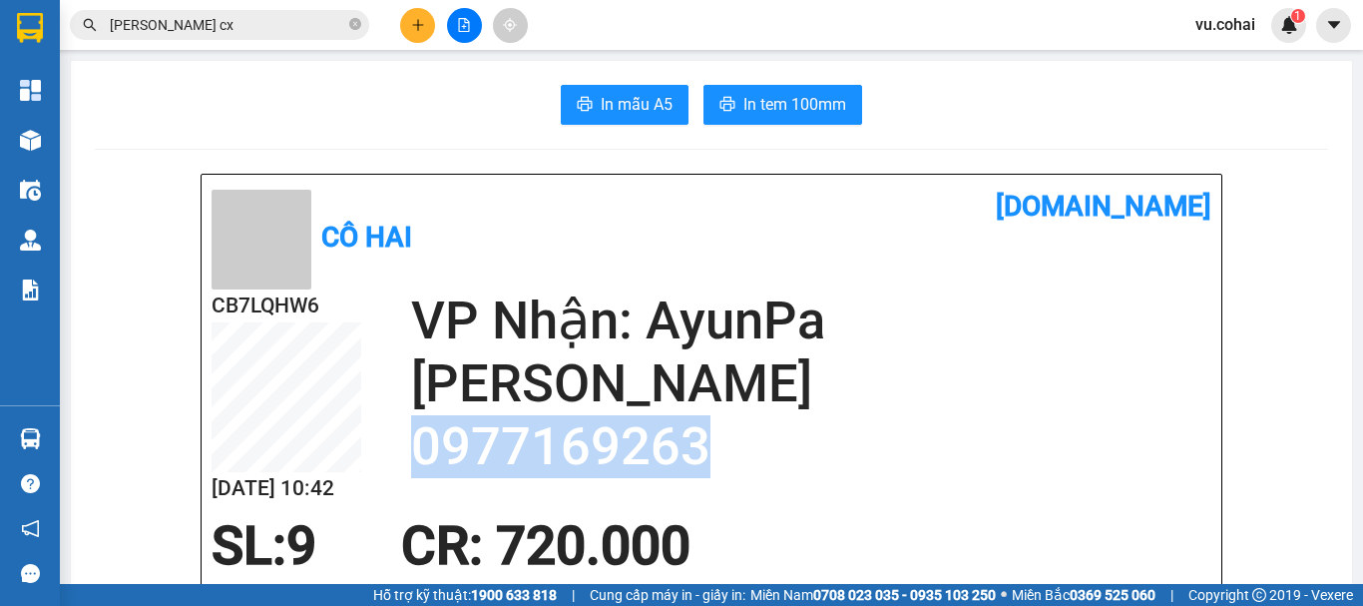
click at [413, 440] on h2 "0977169263" at bounding box center [811, 446] width 800 height 63
copy h2 "0977169263"
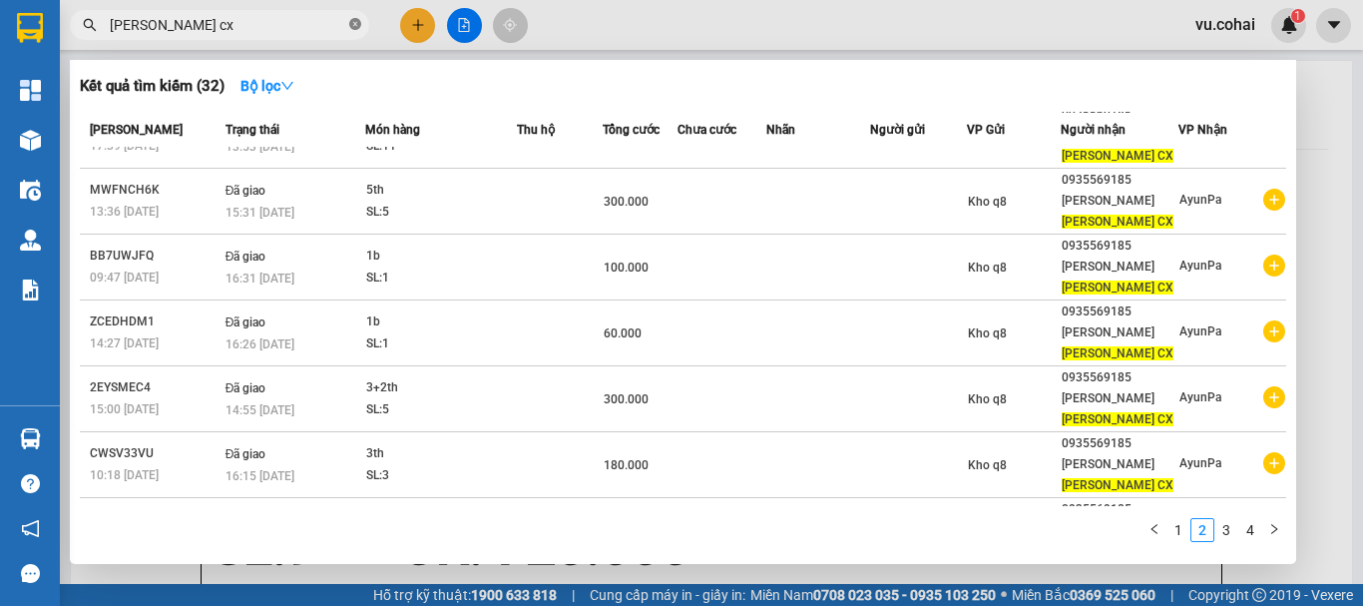
click at [354, 25] on icon "close-circle" at bounding box center [355, 24] width 12 height 12
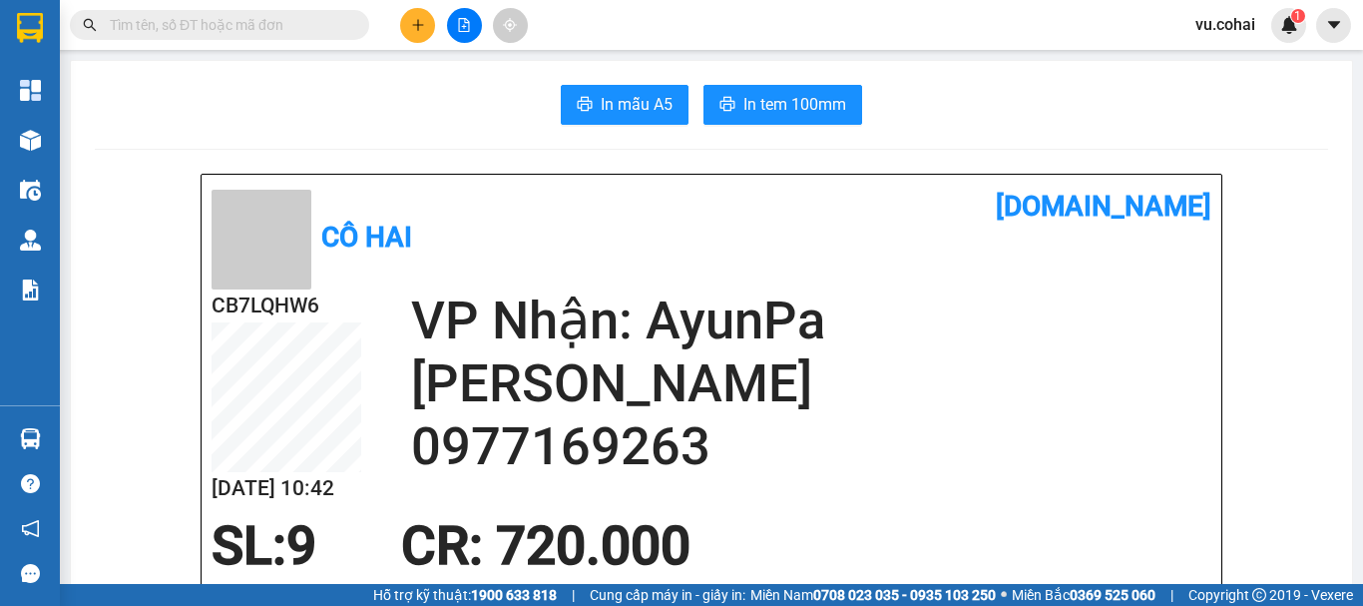
click at [282, 18] on input "text" at bounding box center [228, 25] width 236 height 22
paste input "0977169263"
type input "0977169263"
